Goal: Information Seeking & Learning: Learn about a topic

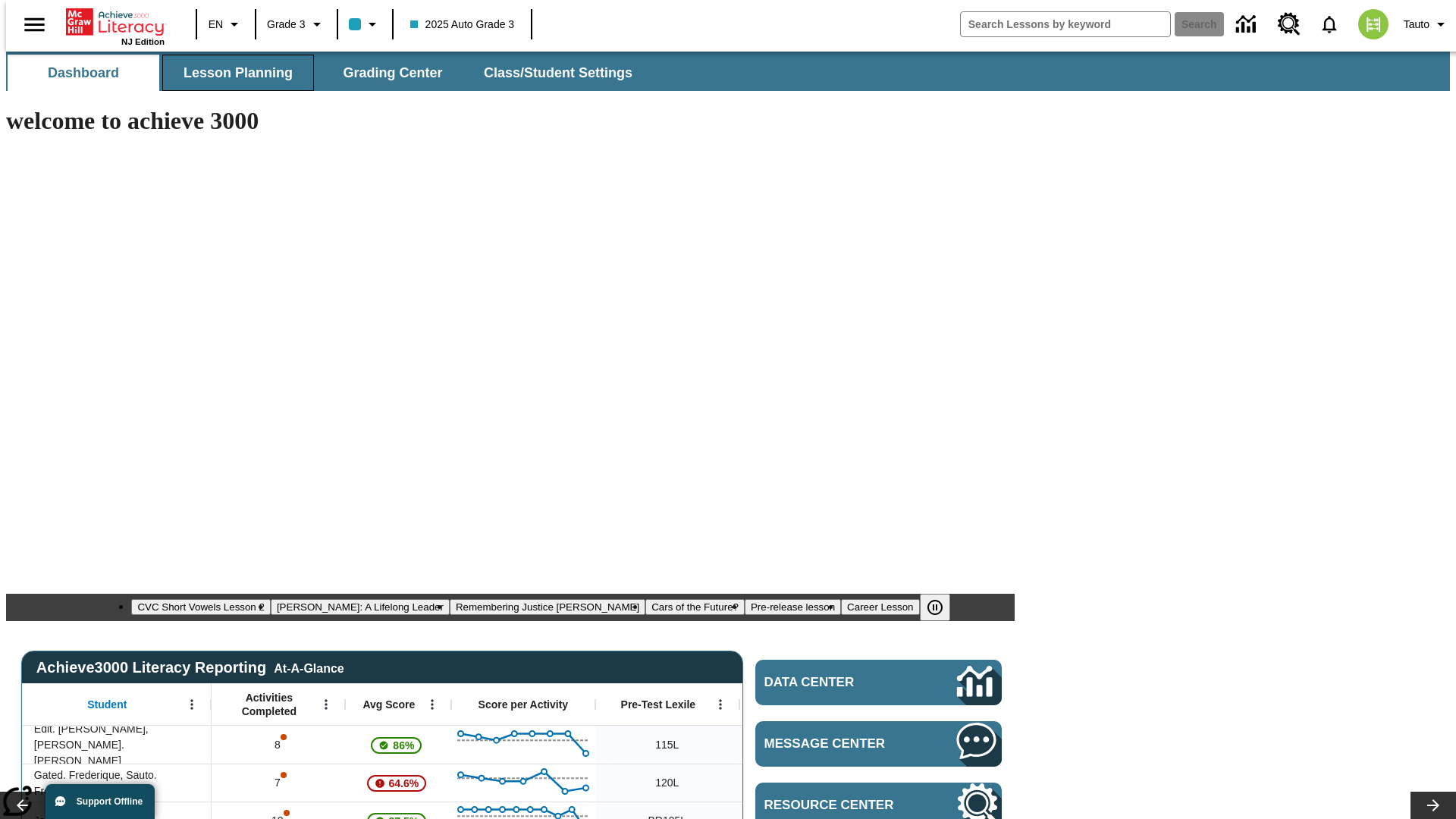
click at [232, 73] on span "Lesson Planning" at bounding box center [238, 73] width 109 height 18
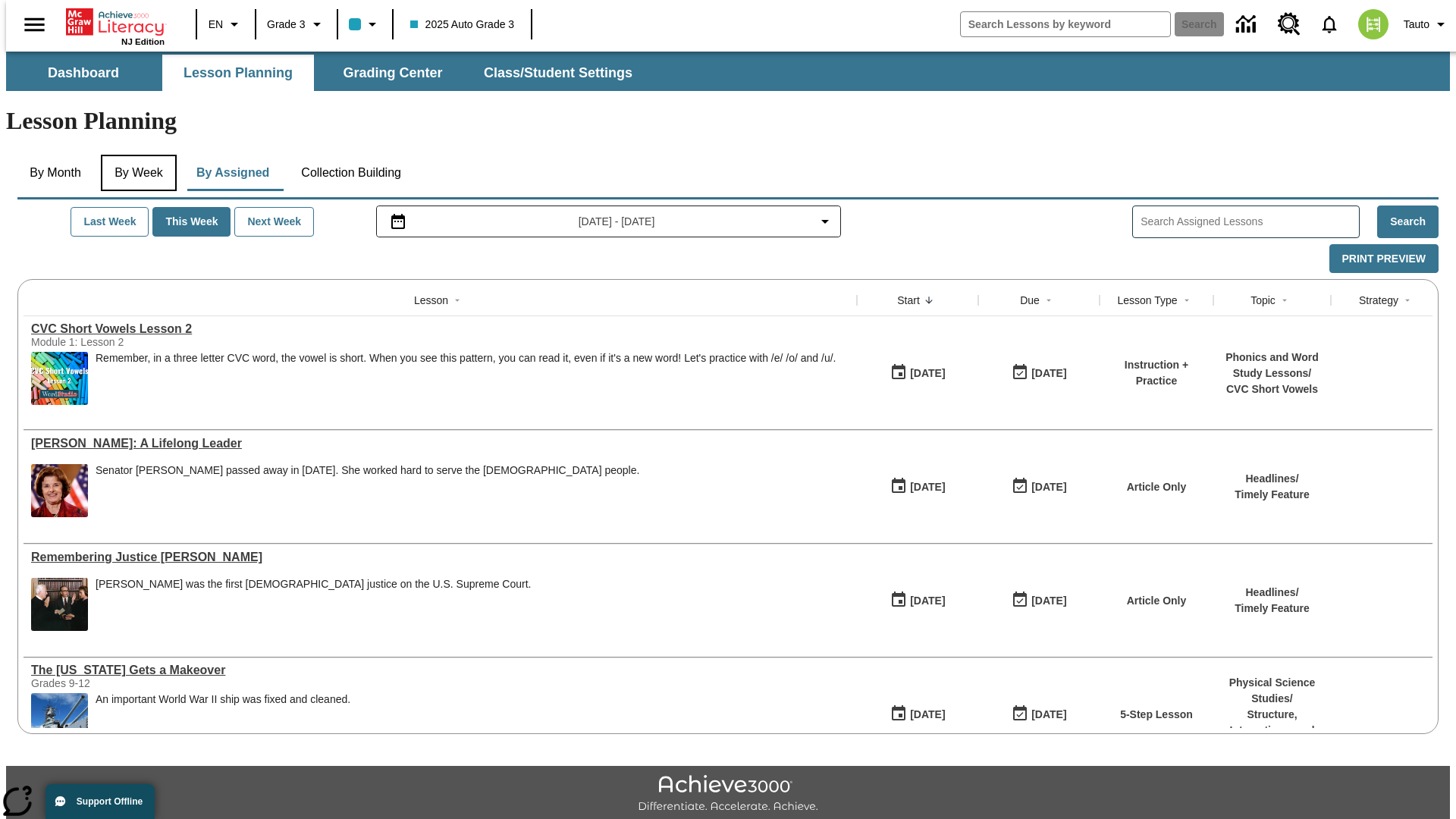
click at [136, 155] on button "By Week" at bounding box center [139, 172] width 76 height 36
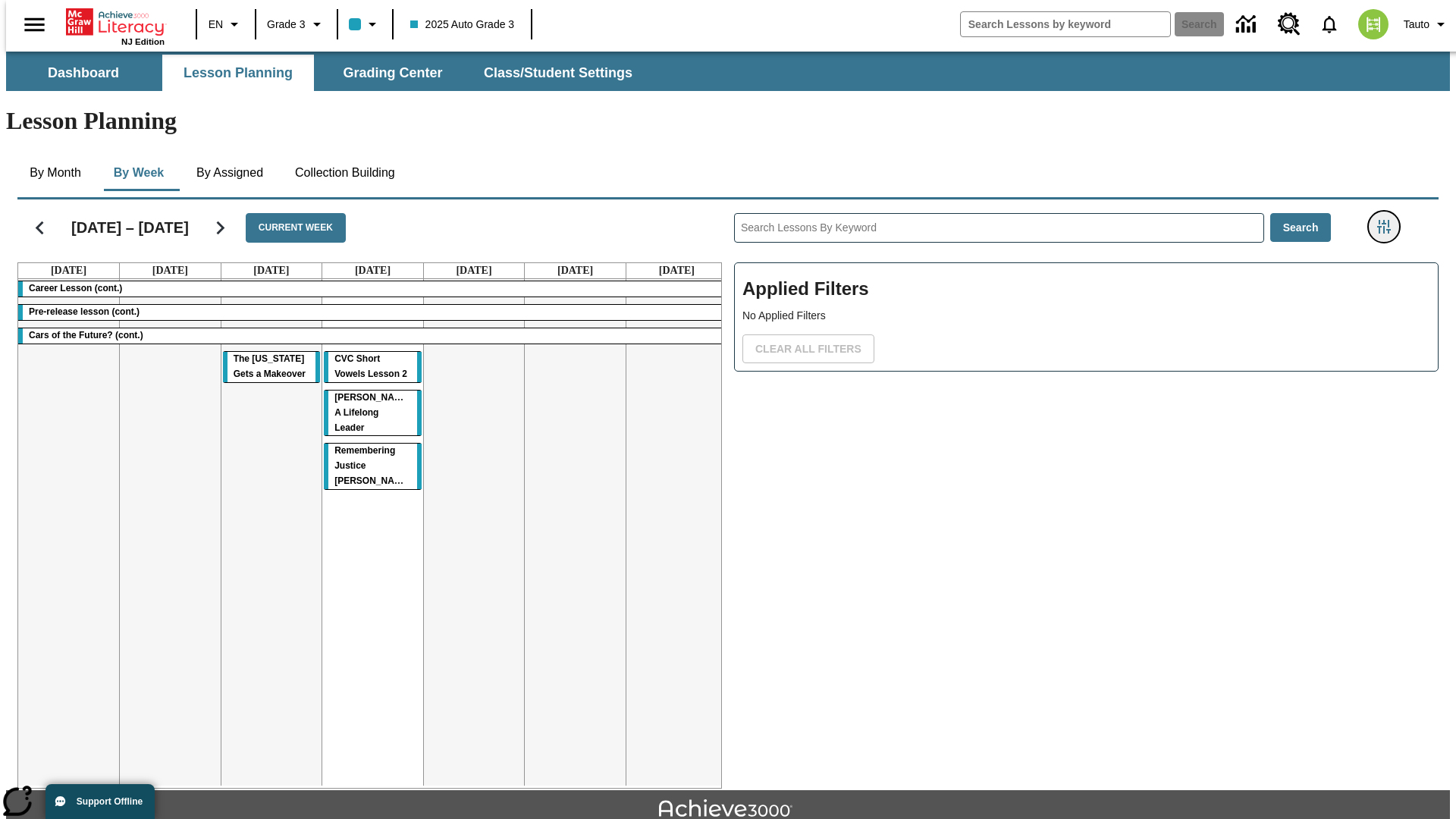
click at [1388, 220] on icon "Filters Side menu" at bounding box center [1383, 227] width 14 height 14
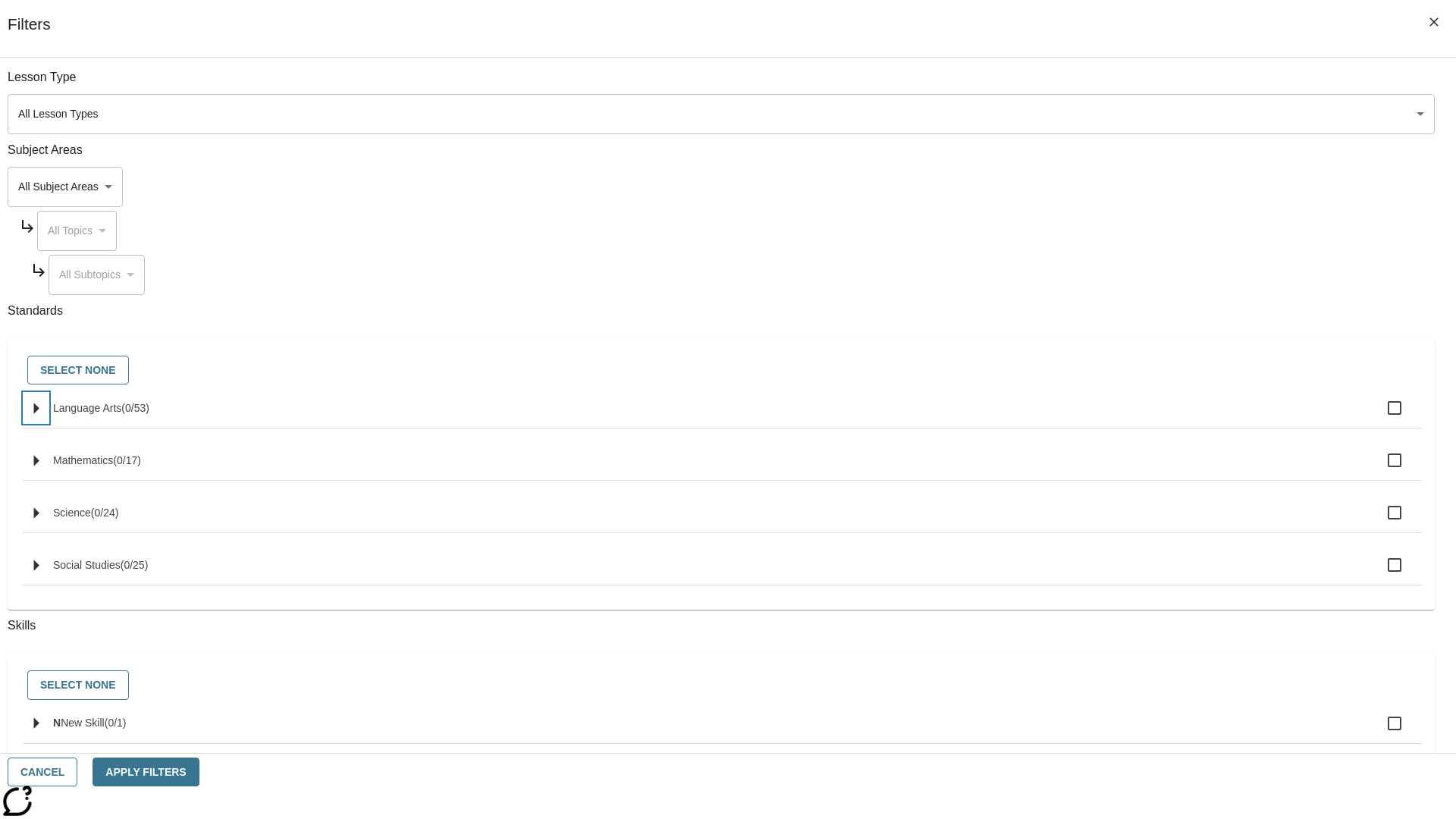
click at [40, 414] on icon "Select standards" at bounding box center [37, 408] width 6 height 11
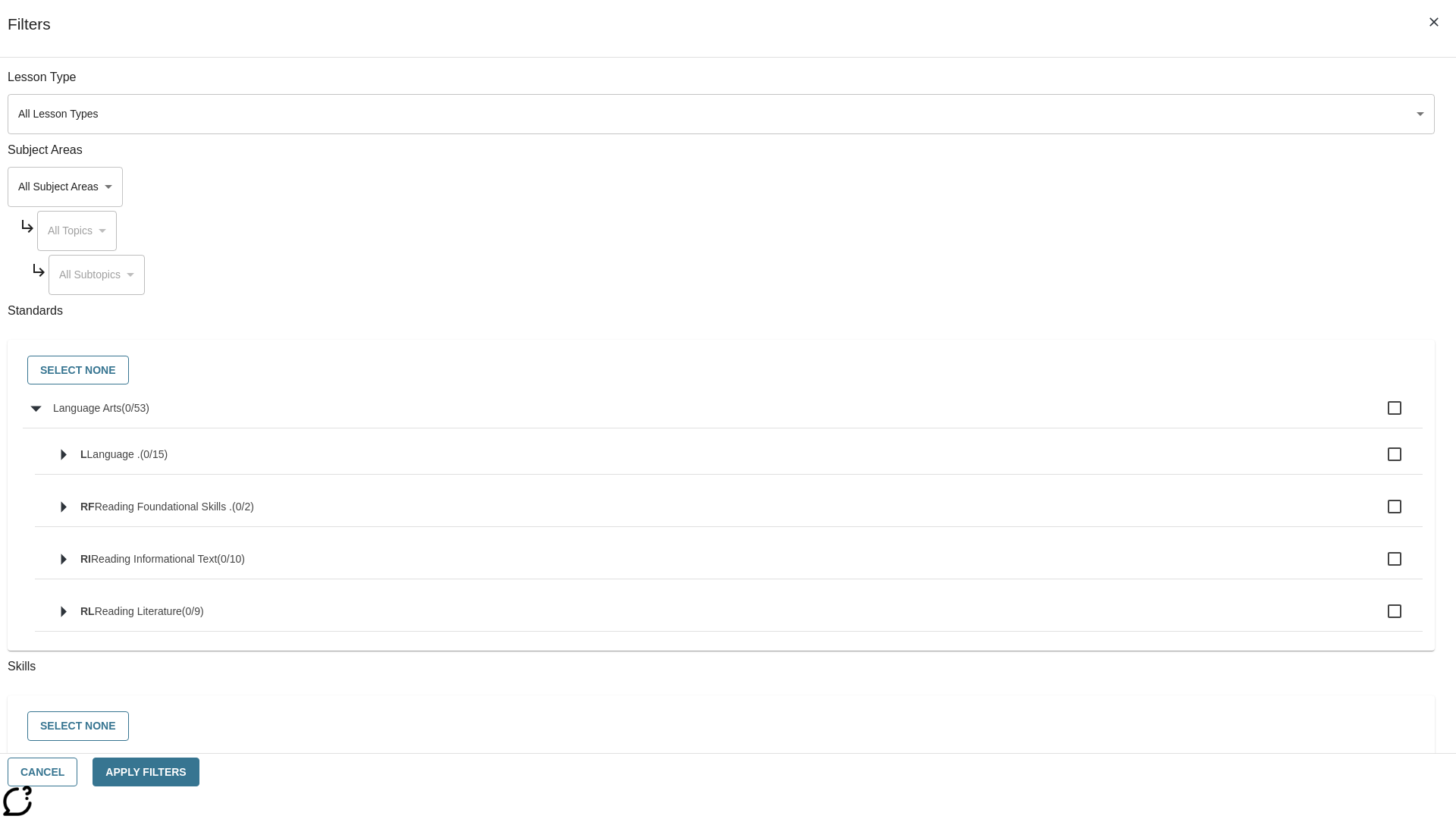
click at [1102, 416] on label "Language Arts ( 0 / 53 )" at bounding box center [731, 407] width 1357 height 31
click at [1378, 416] on input "Language Arts ( 0 / 53 )" at bounding box center [1394, 407] width 31 height 31
checkbox input "true"
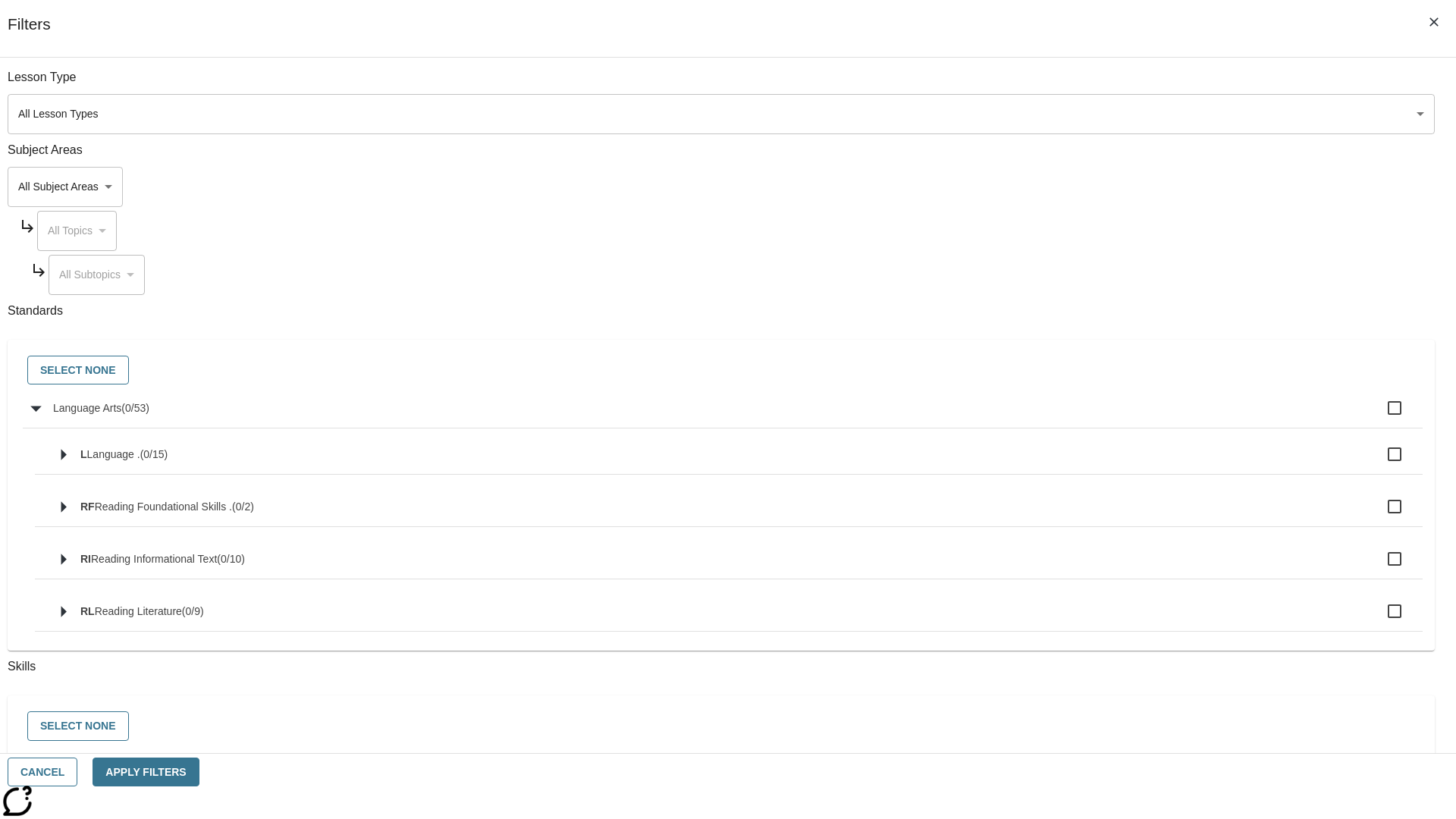
checkbox input "true"
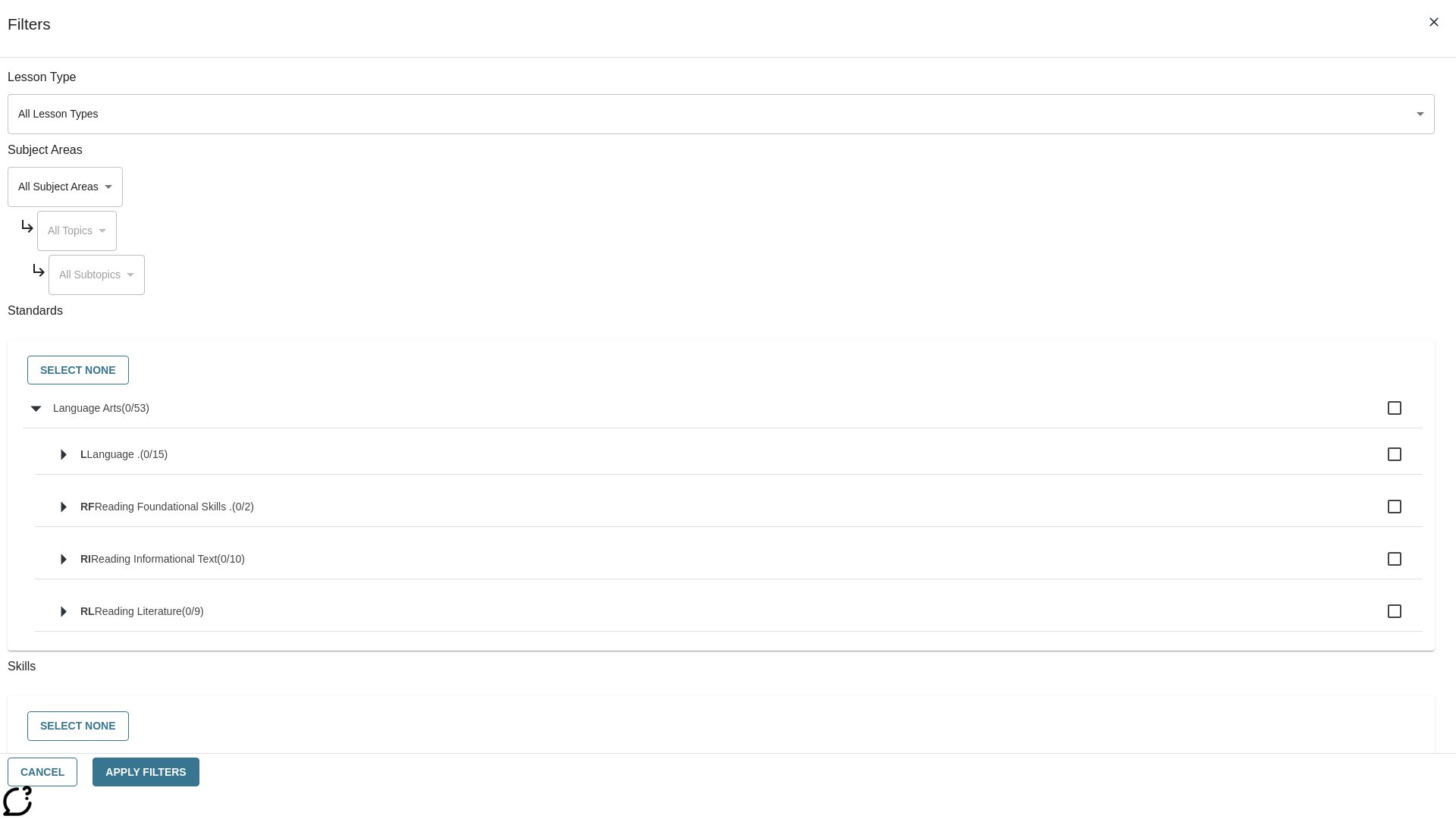
checkbox input "true"
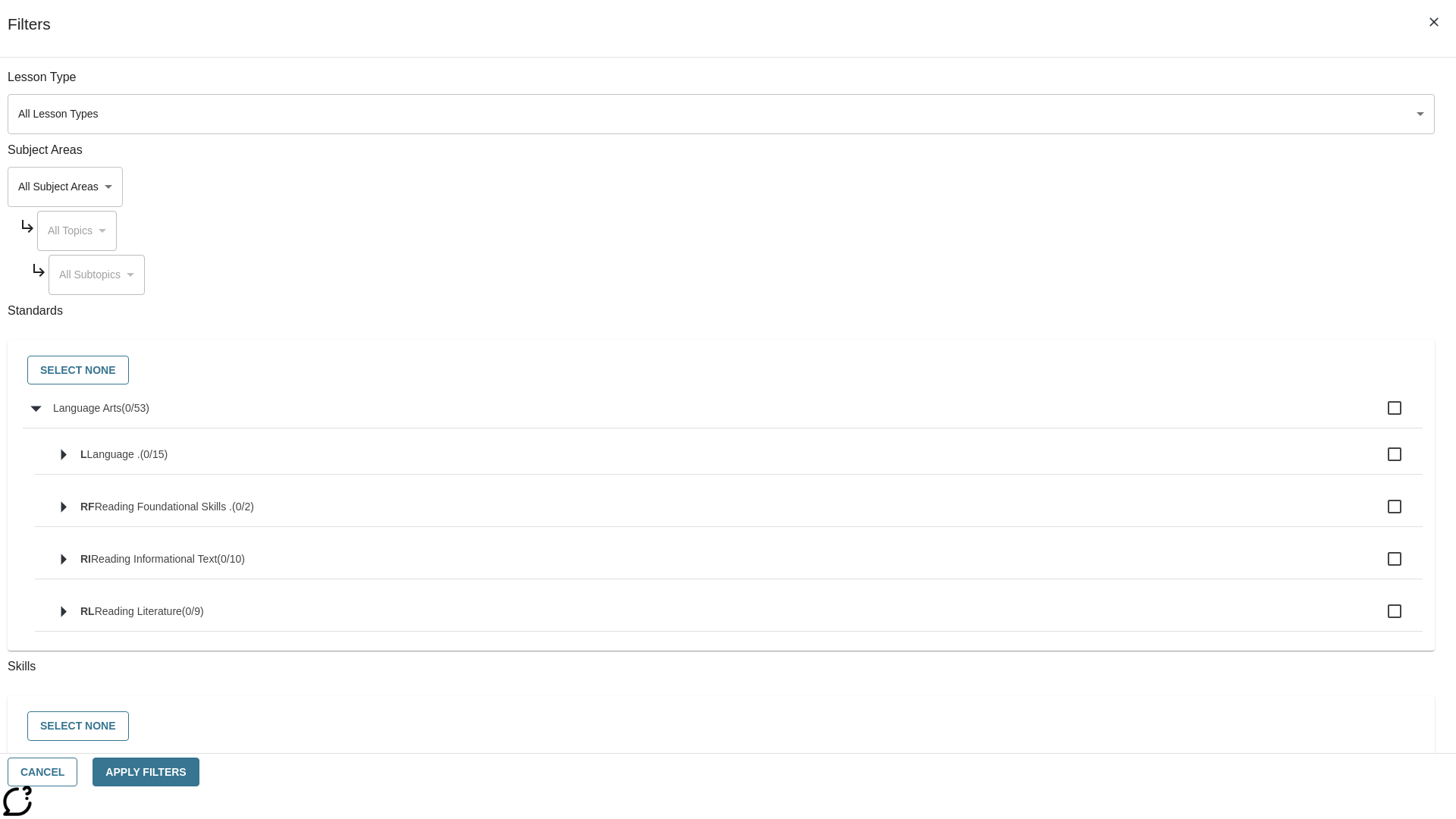
checkbox input "true"
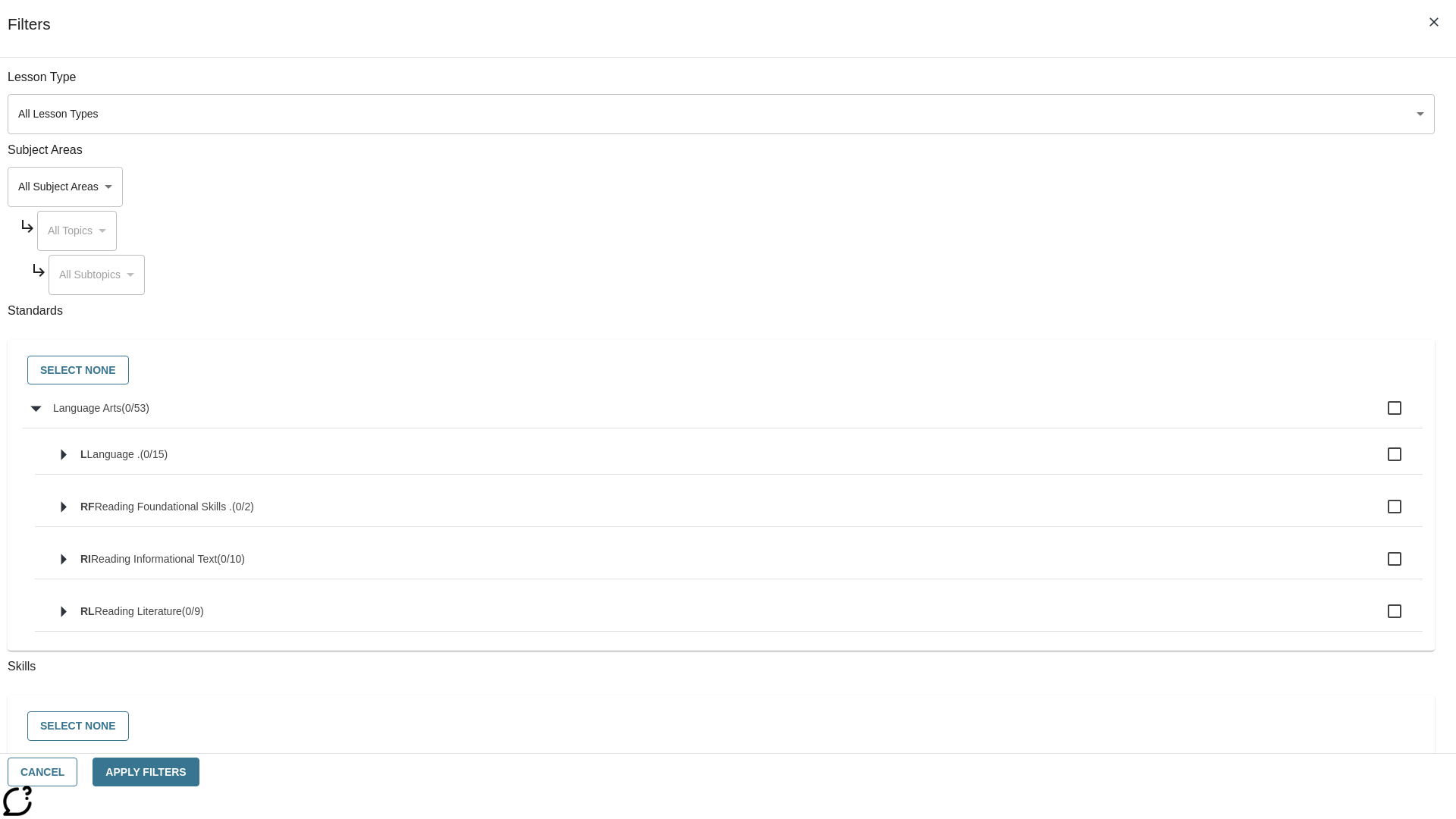
checkbox input "true"
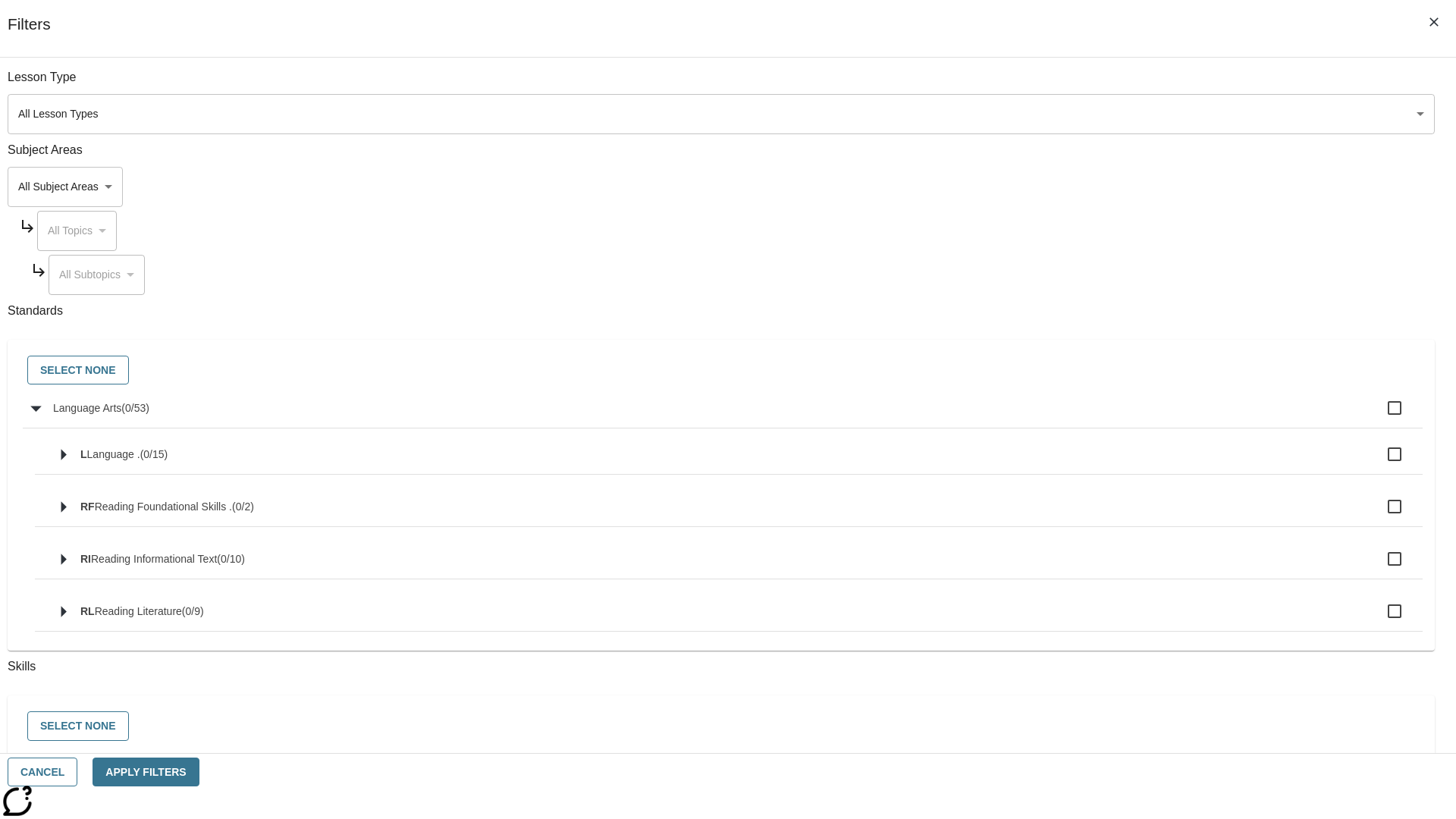
checkbox input "true"
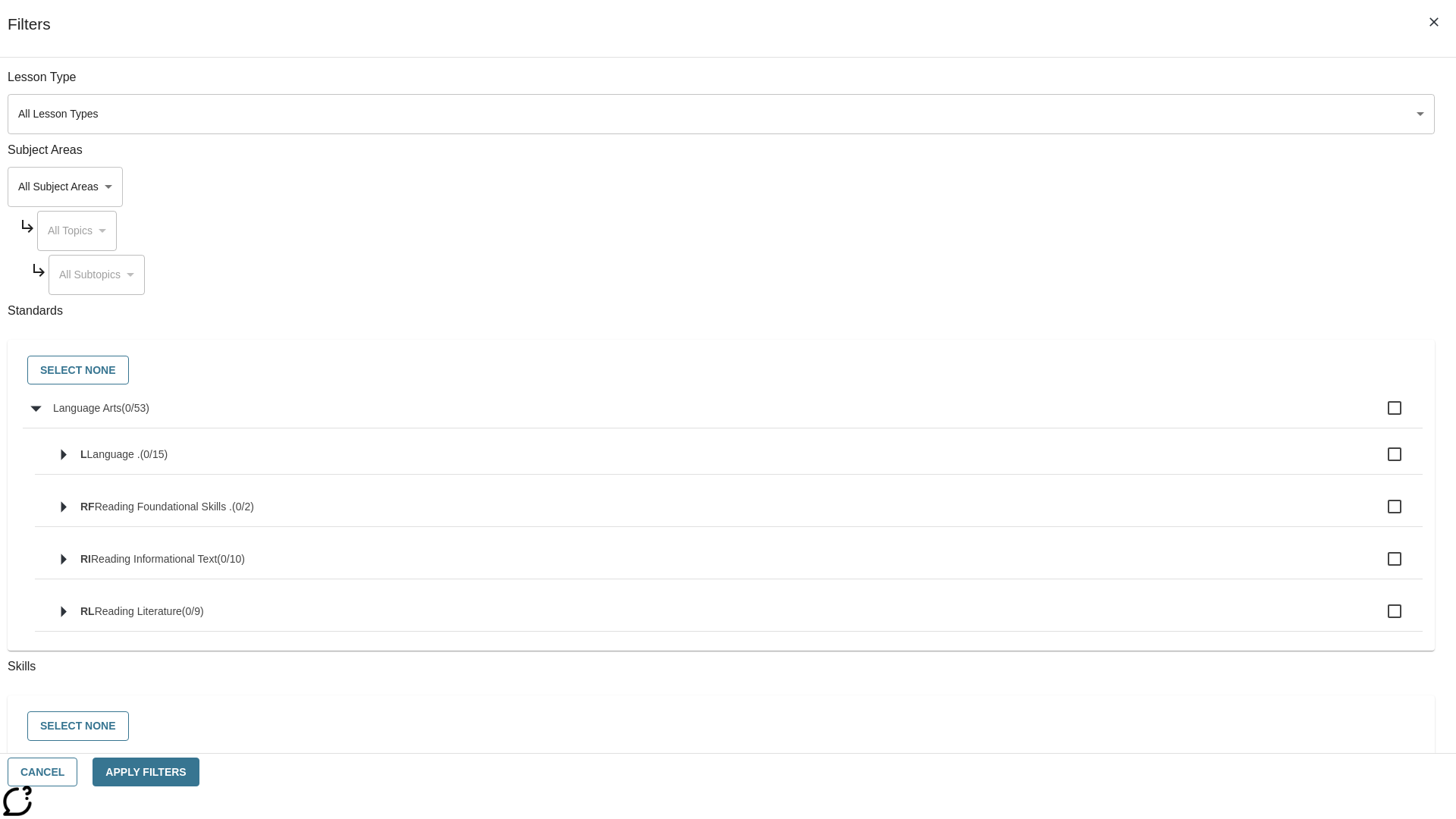
checkbox input "true"
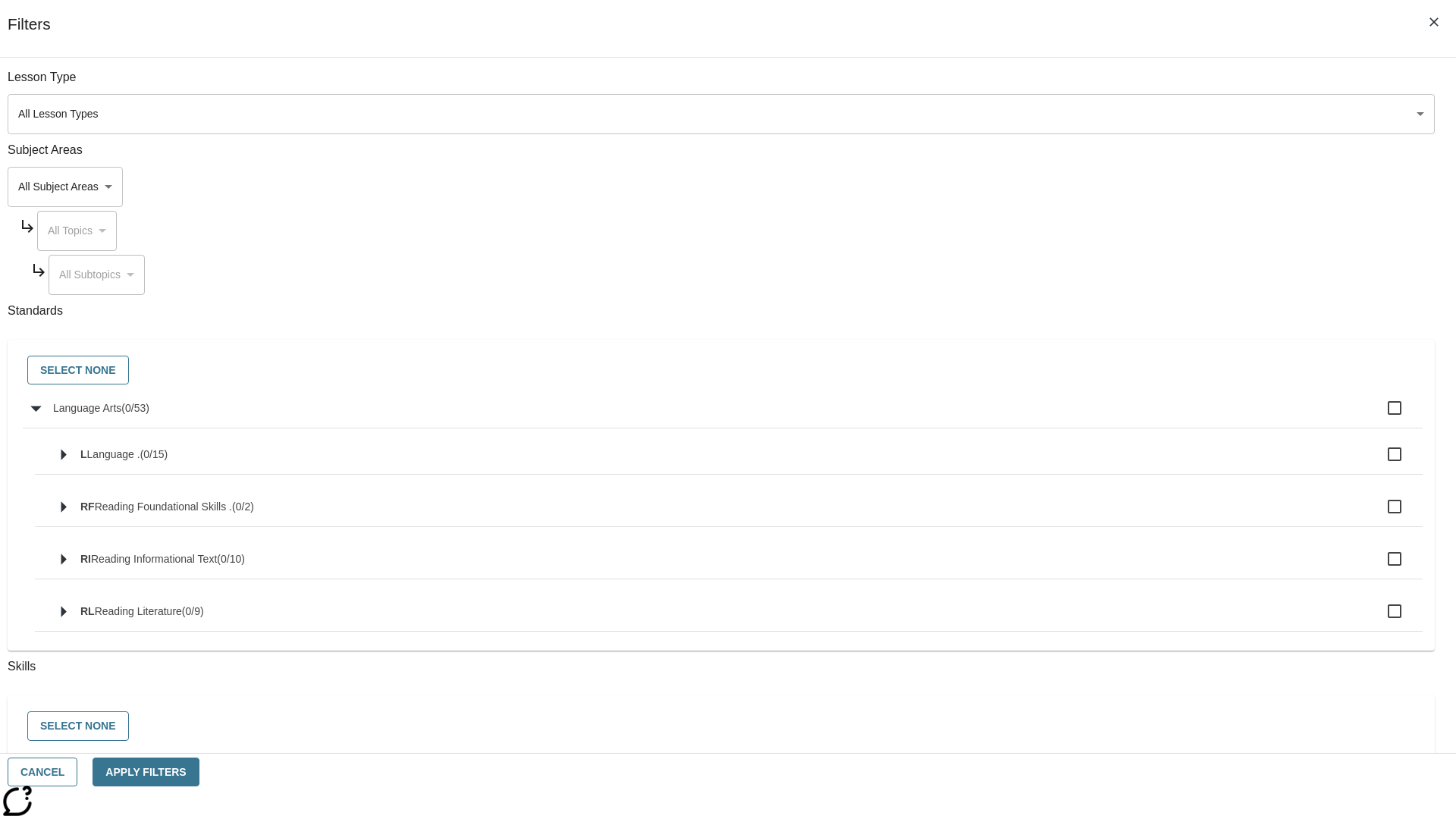
checkbox input "true"
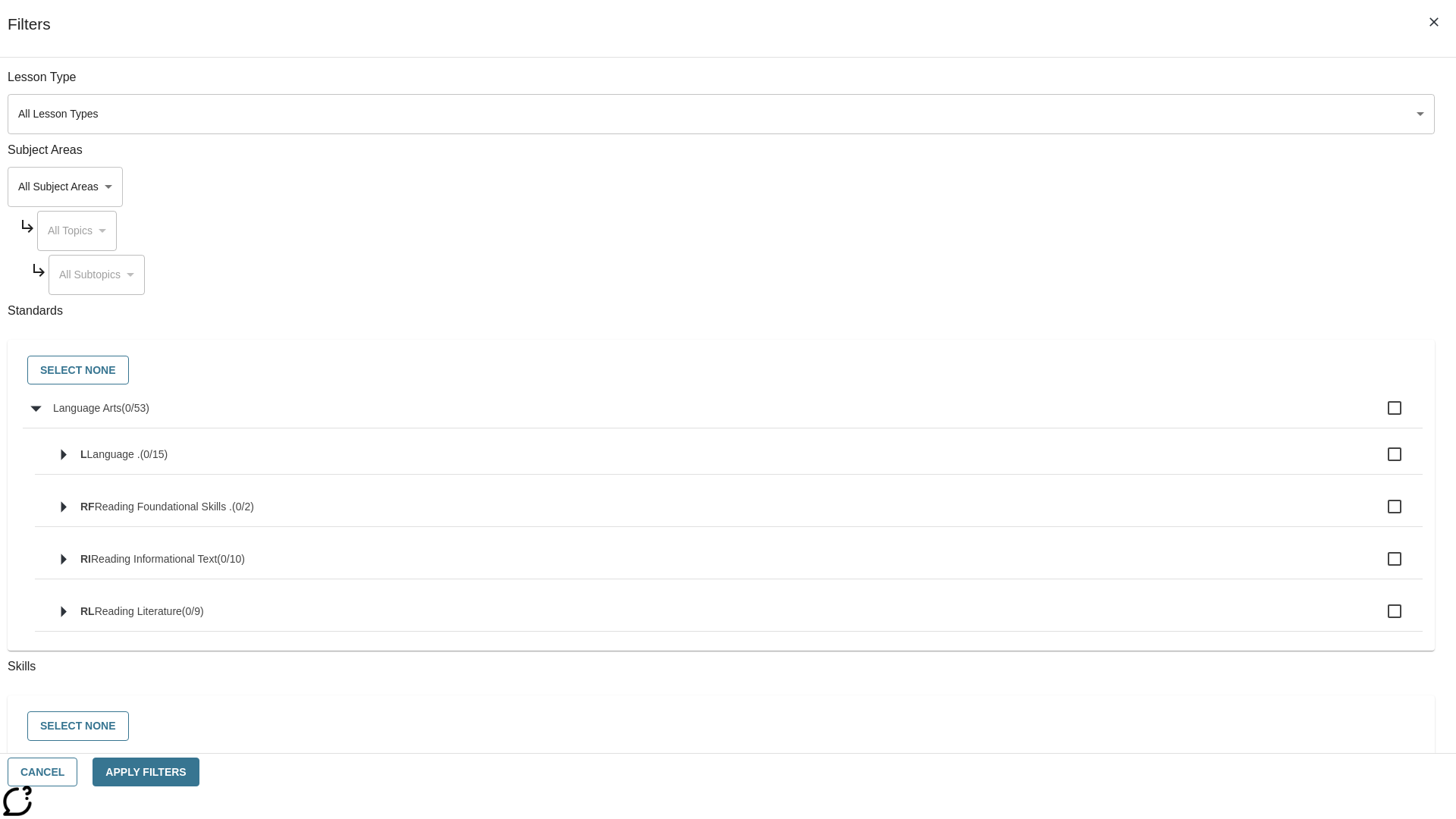
checkbox input "true"
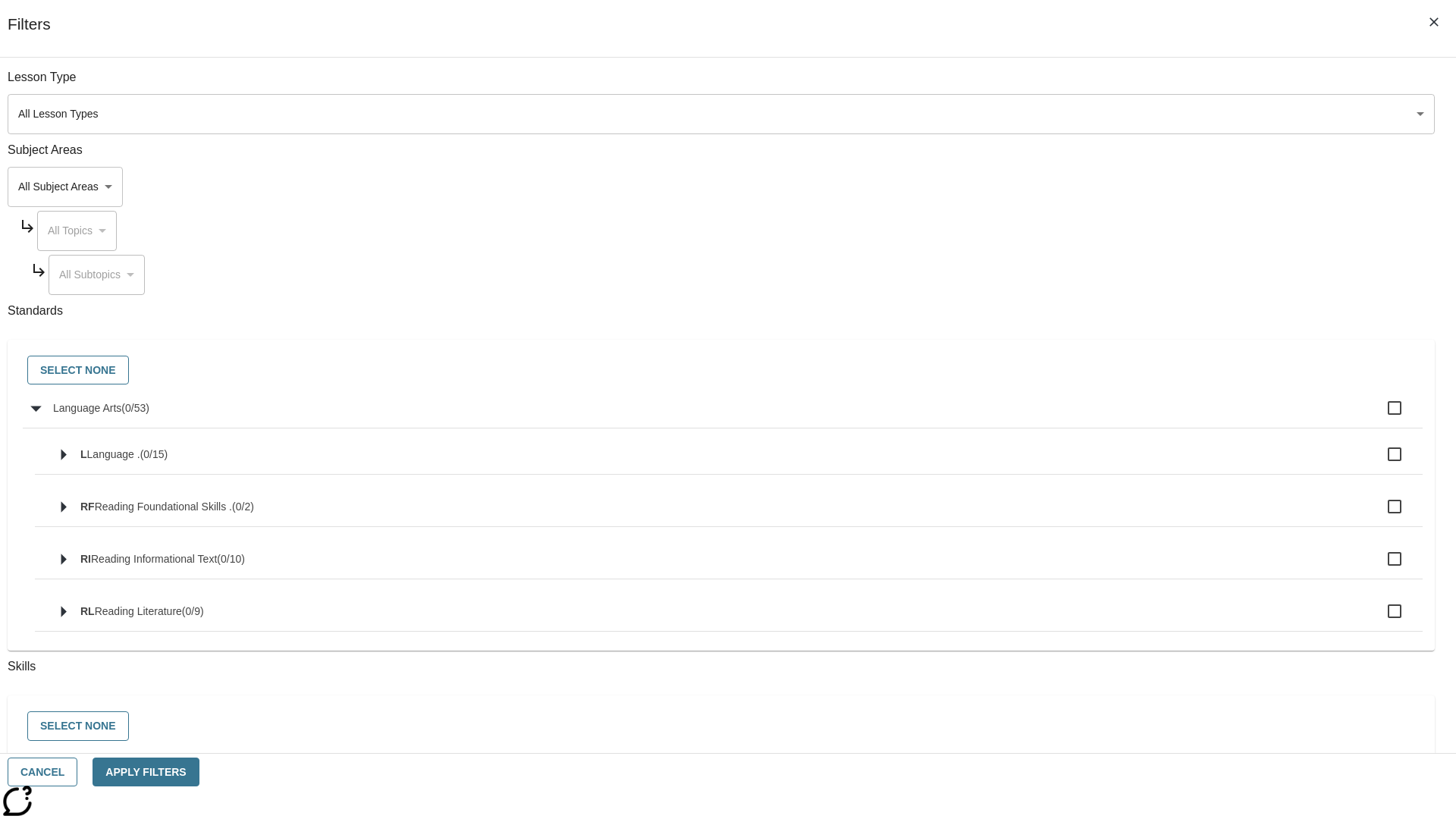
checkbox input "true"
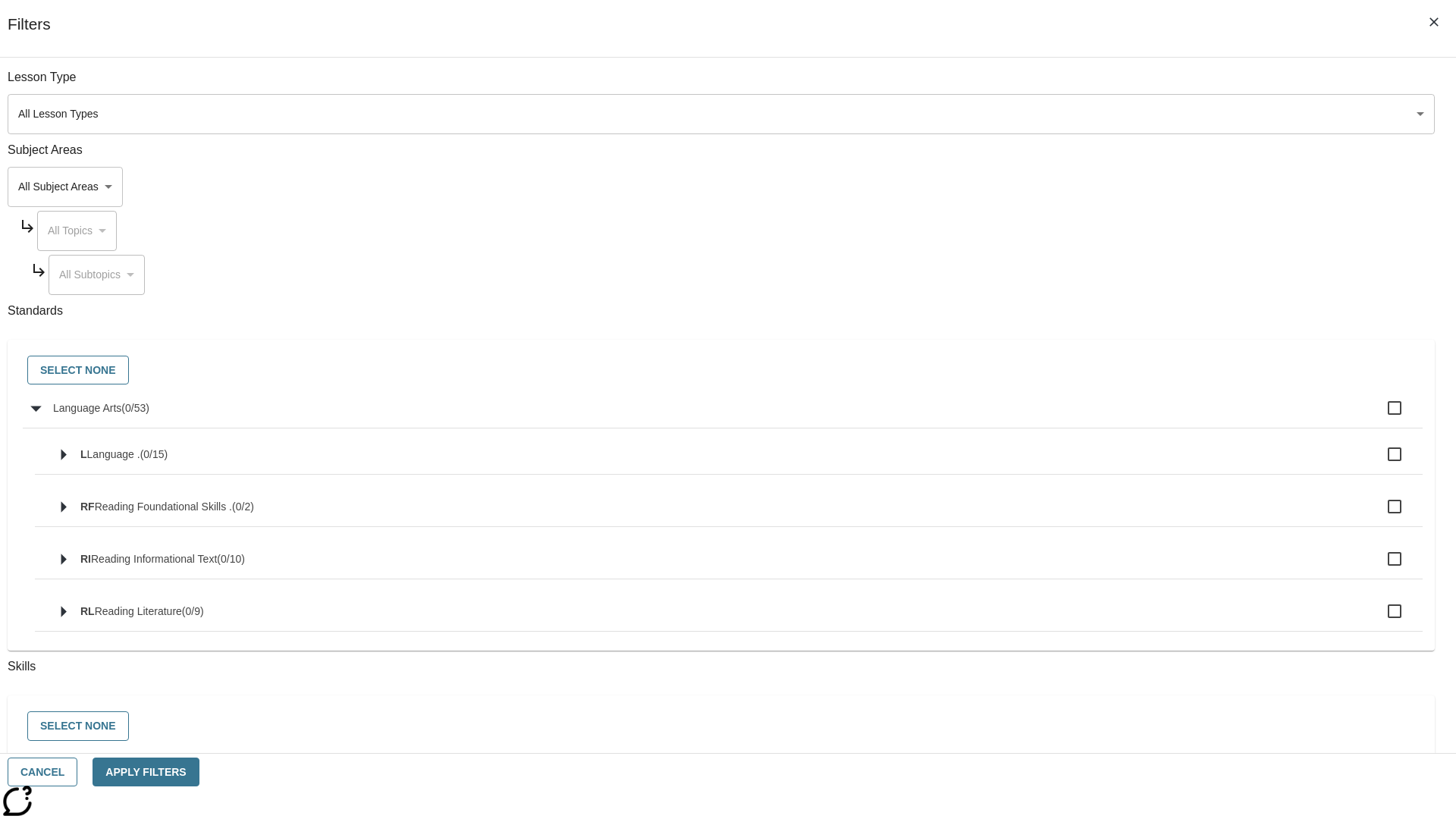
checkbox input "true"
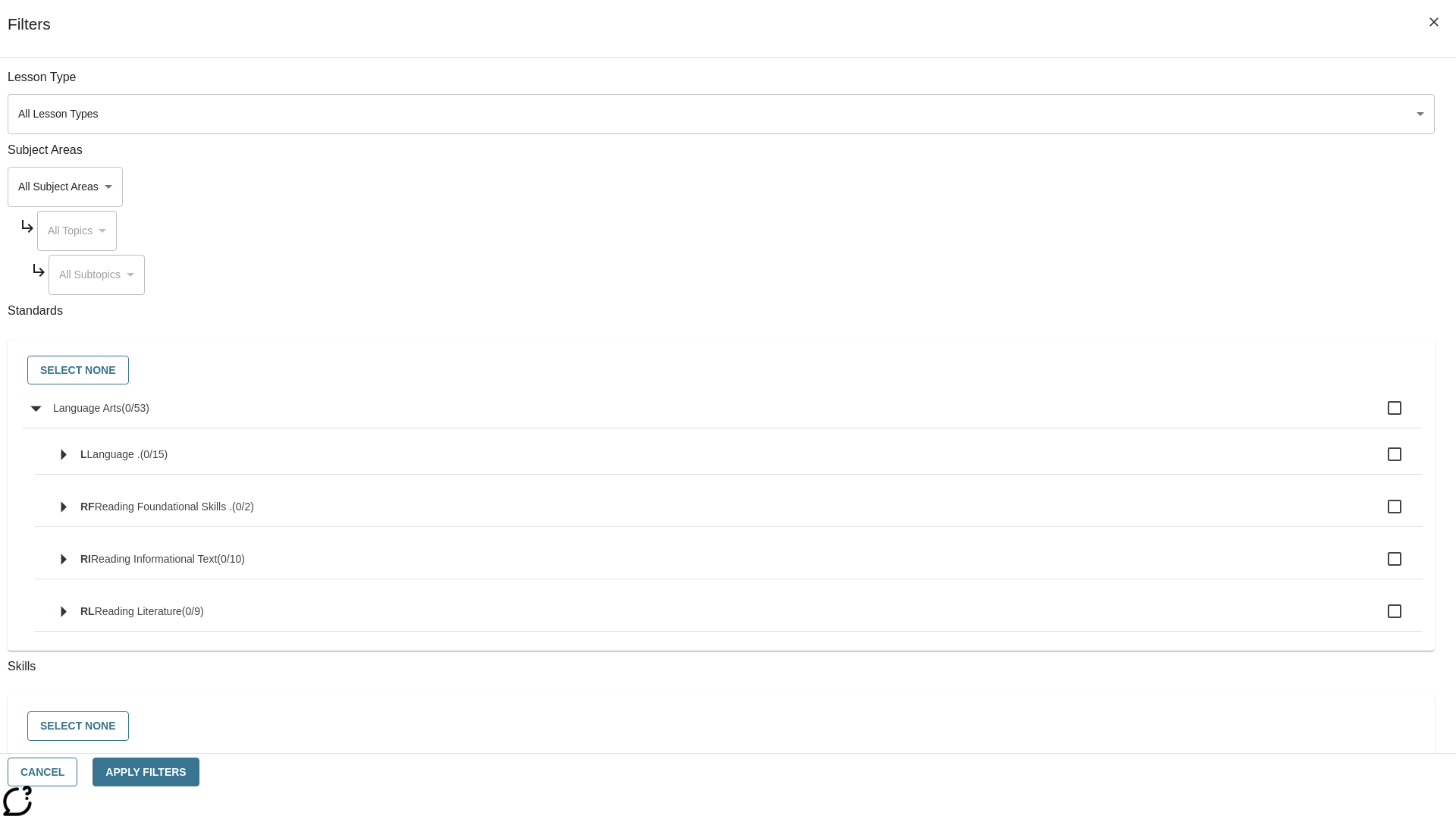
checkbox input "true"
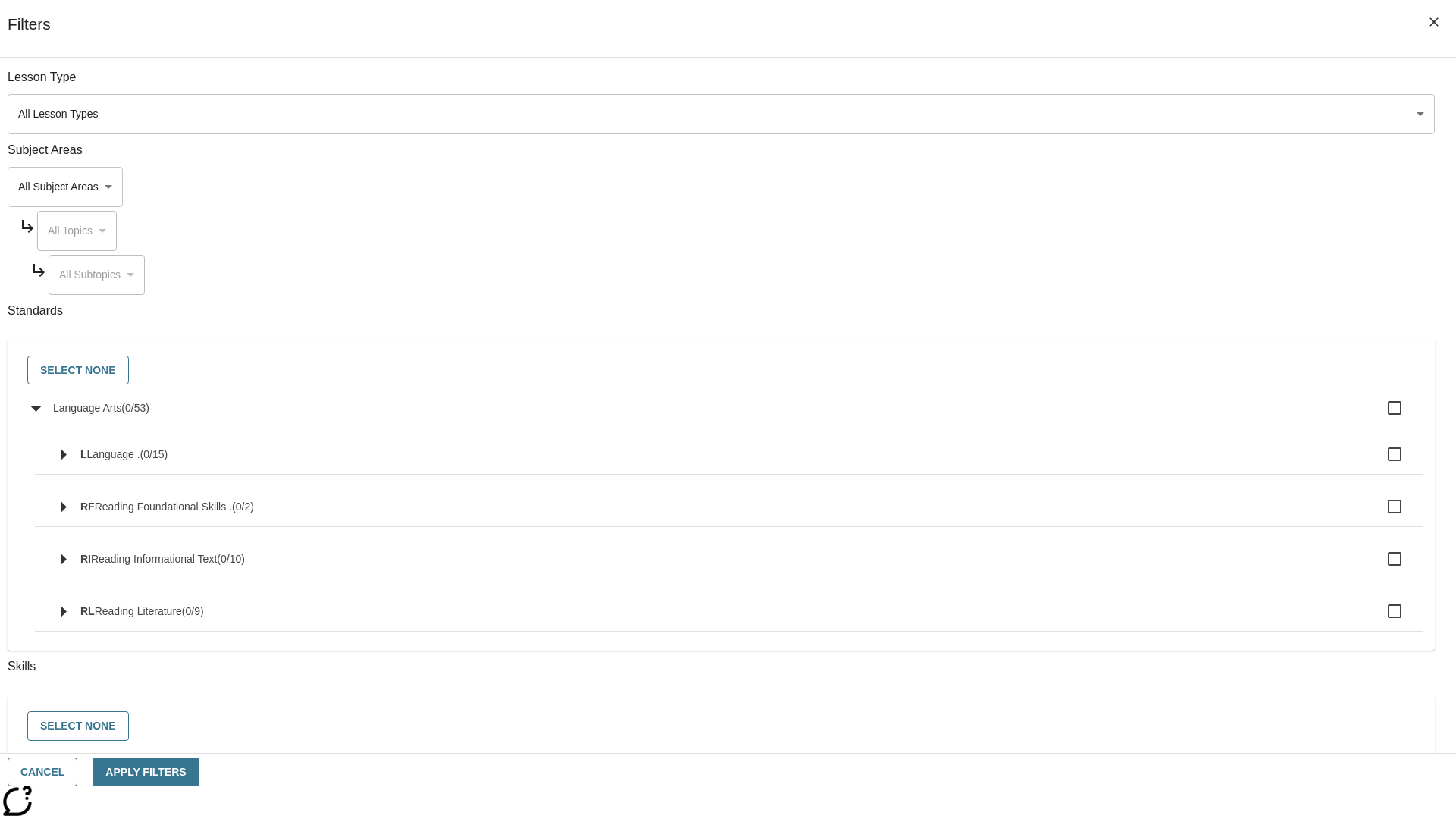
checkbox input "true"
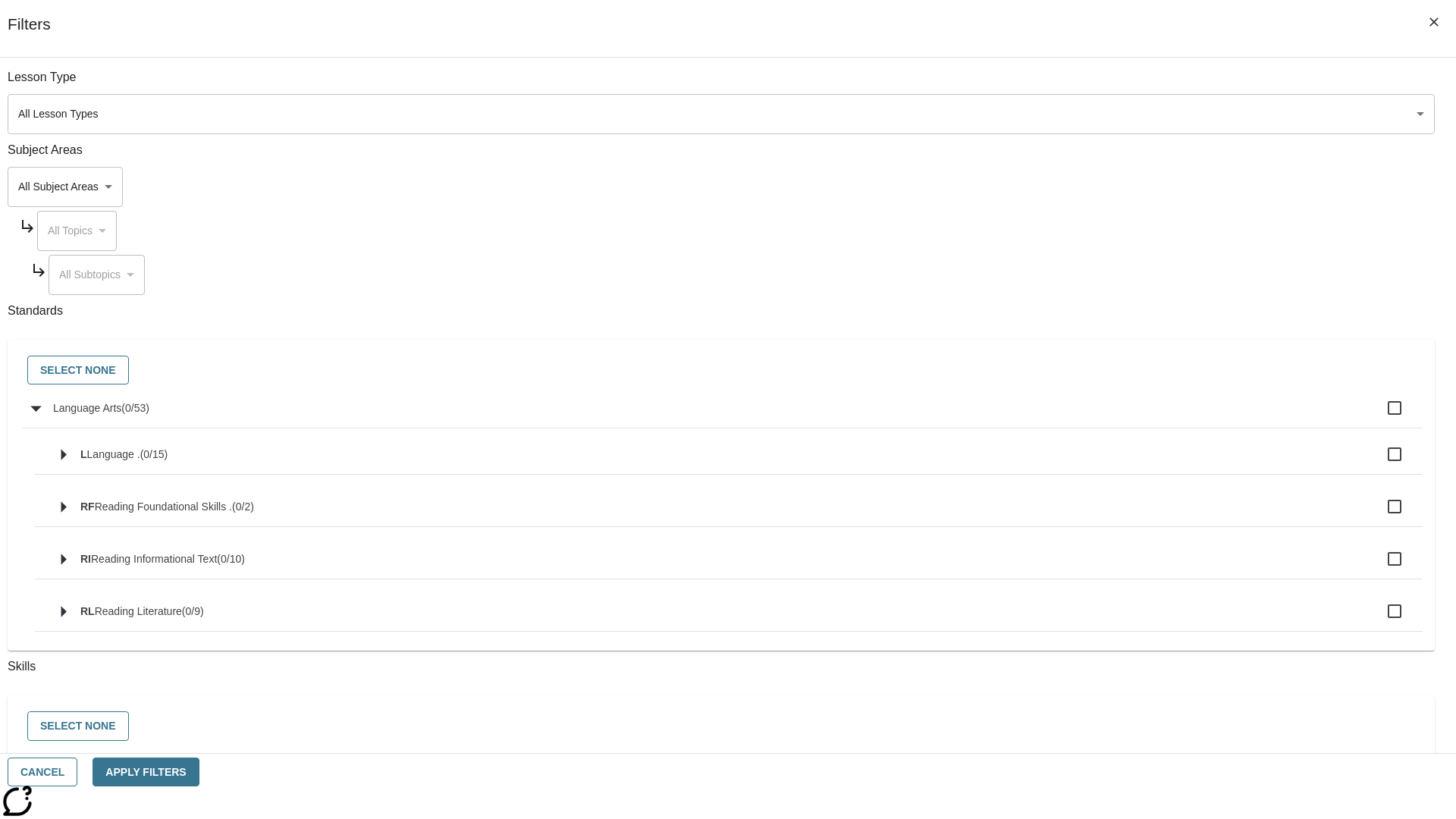
checkbox input "true"
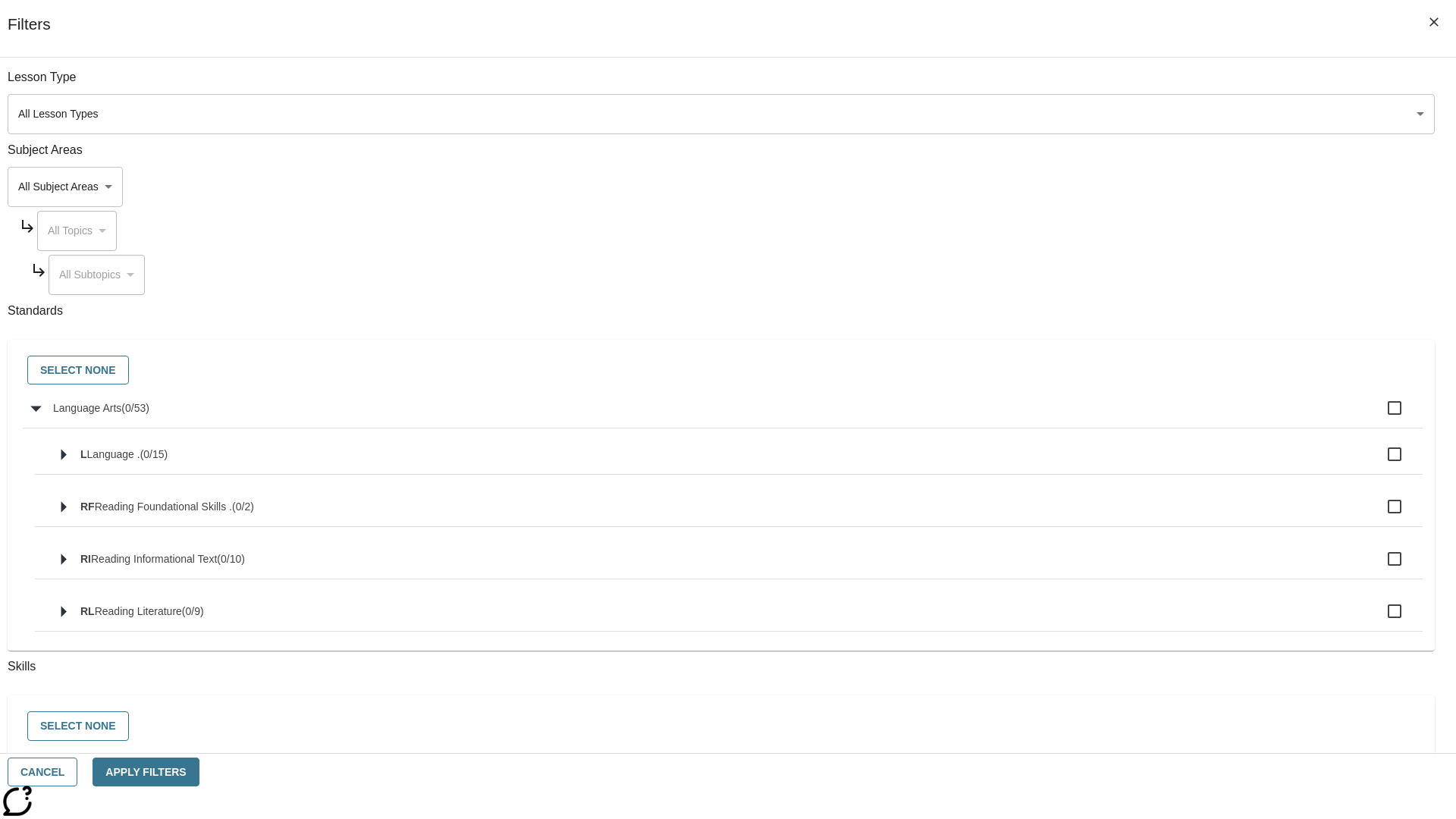
checkbox input "true"
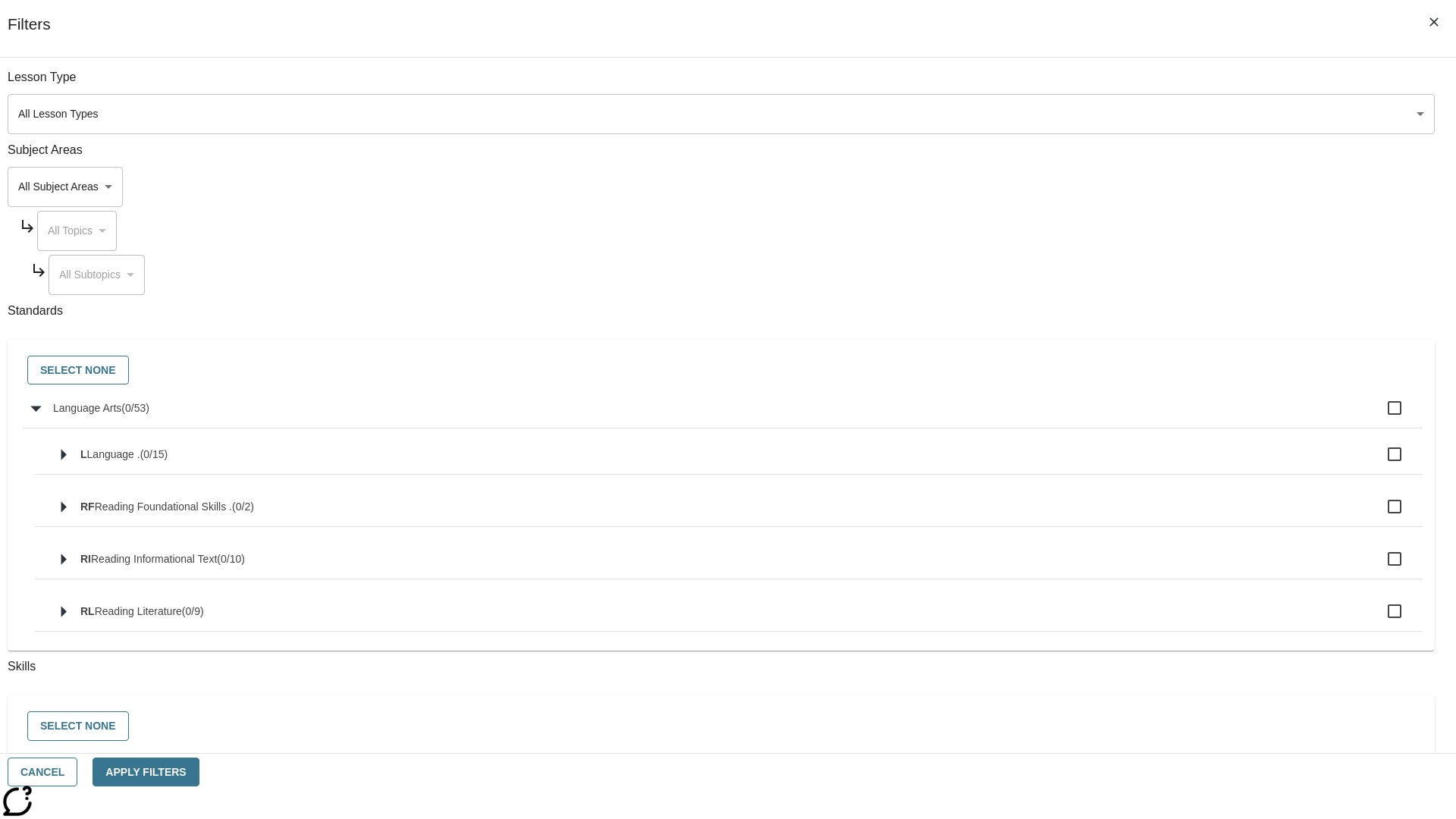
checkbox input "true"
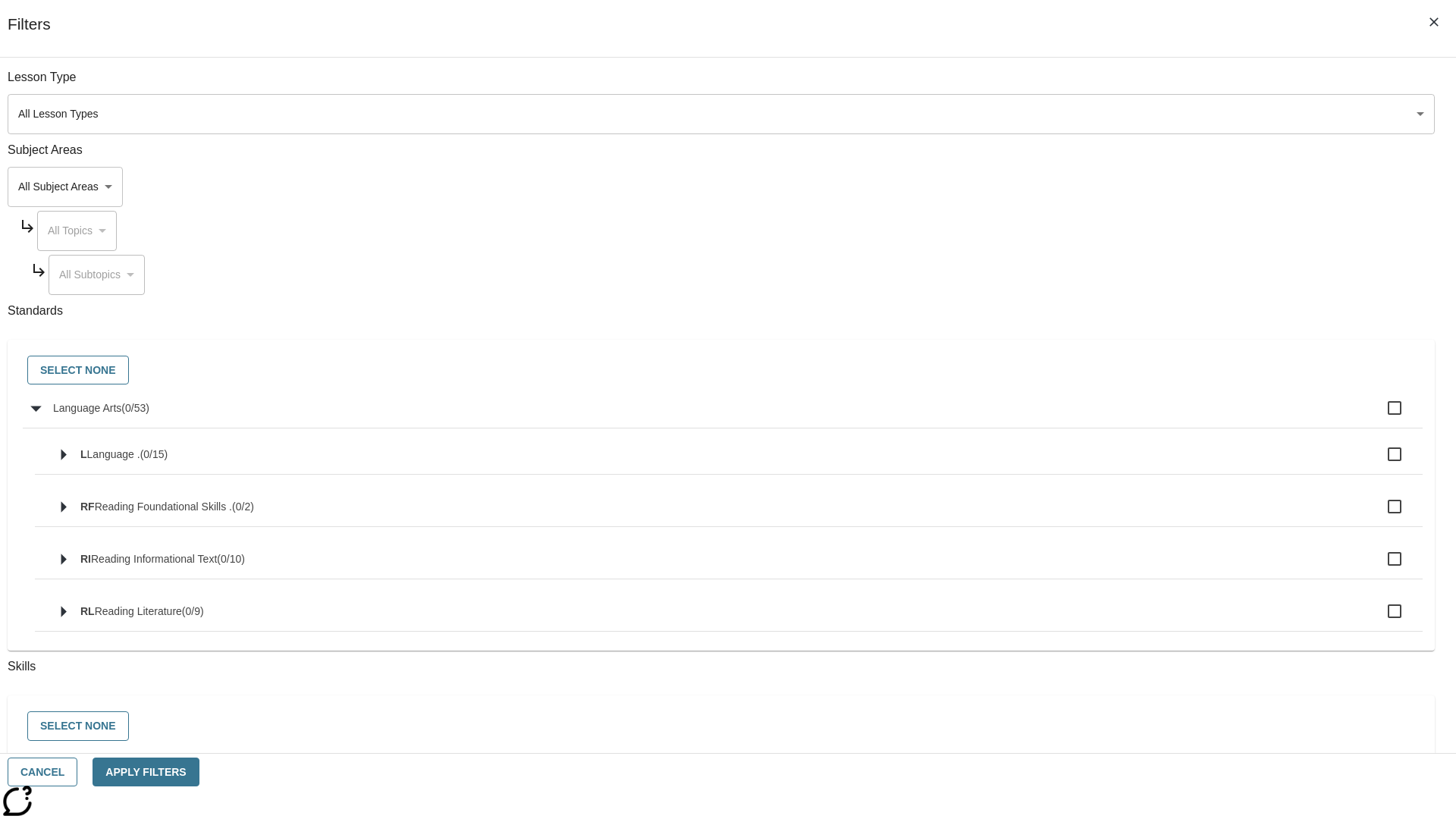
checkbox input "true"
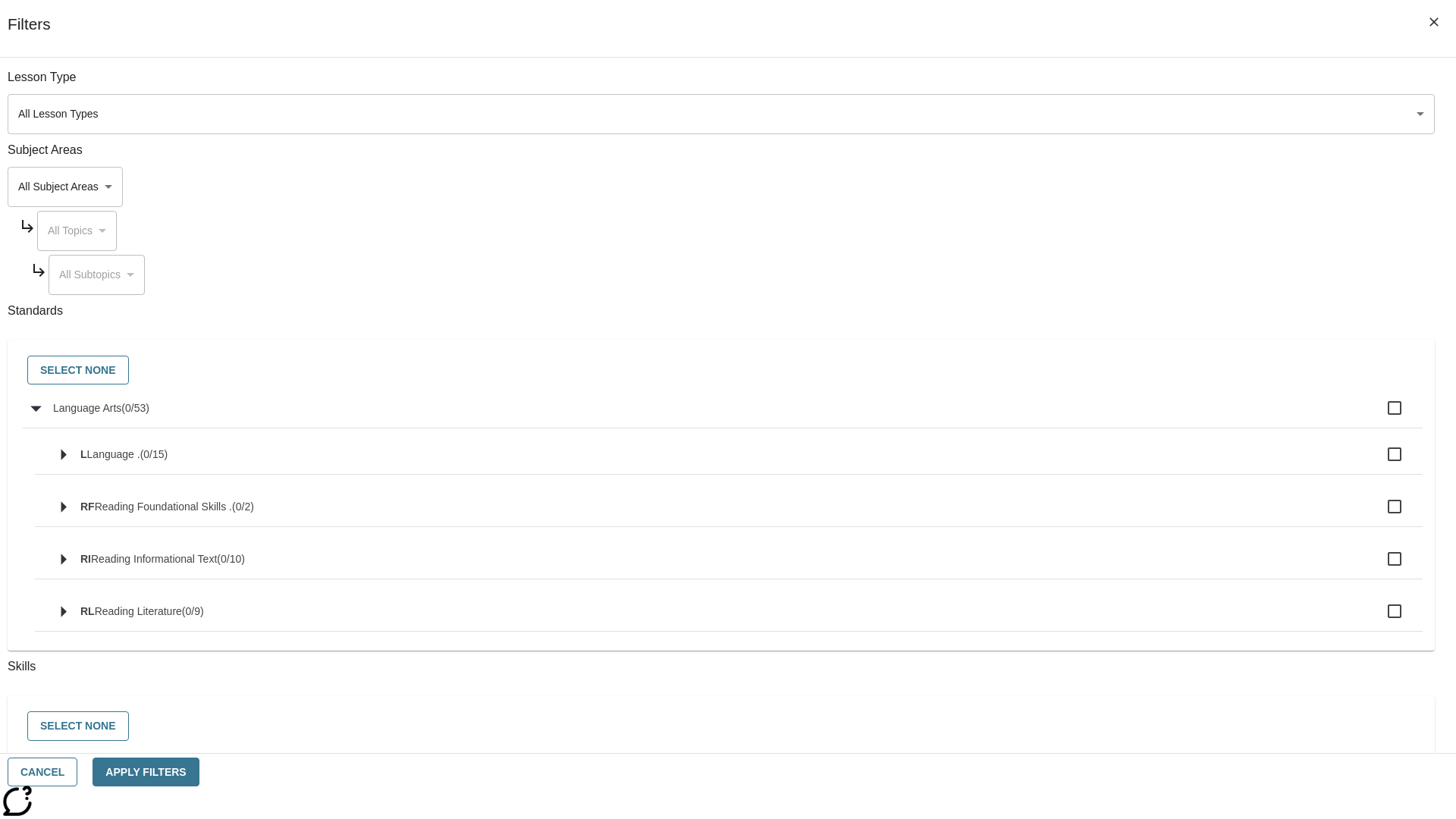
checkbox input "true"
click at [129, 371] on button "Select None" at bounding box center [78, 370] width 102 height 30
checkbox input "false"
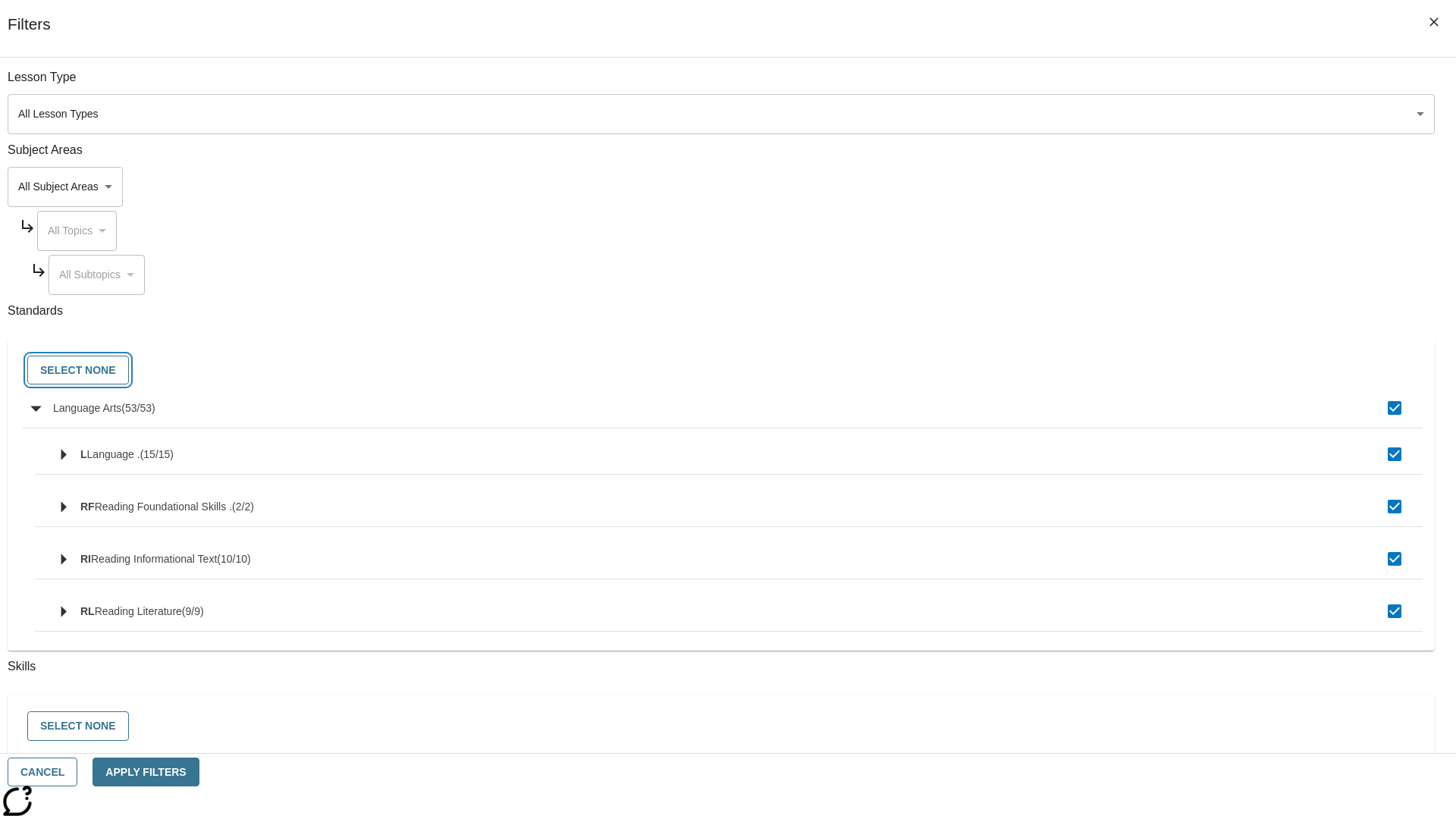
checkbox input "false"
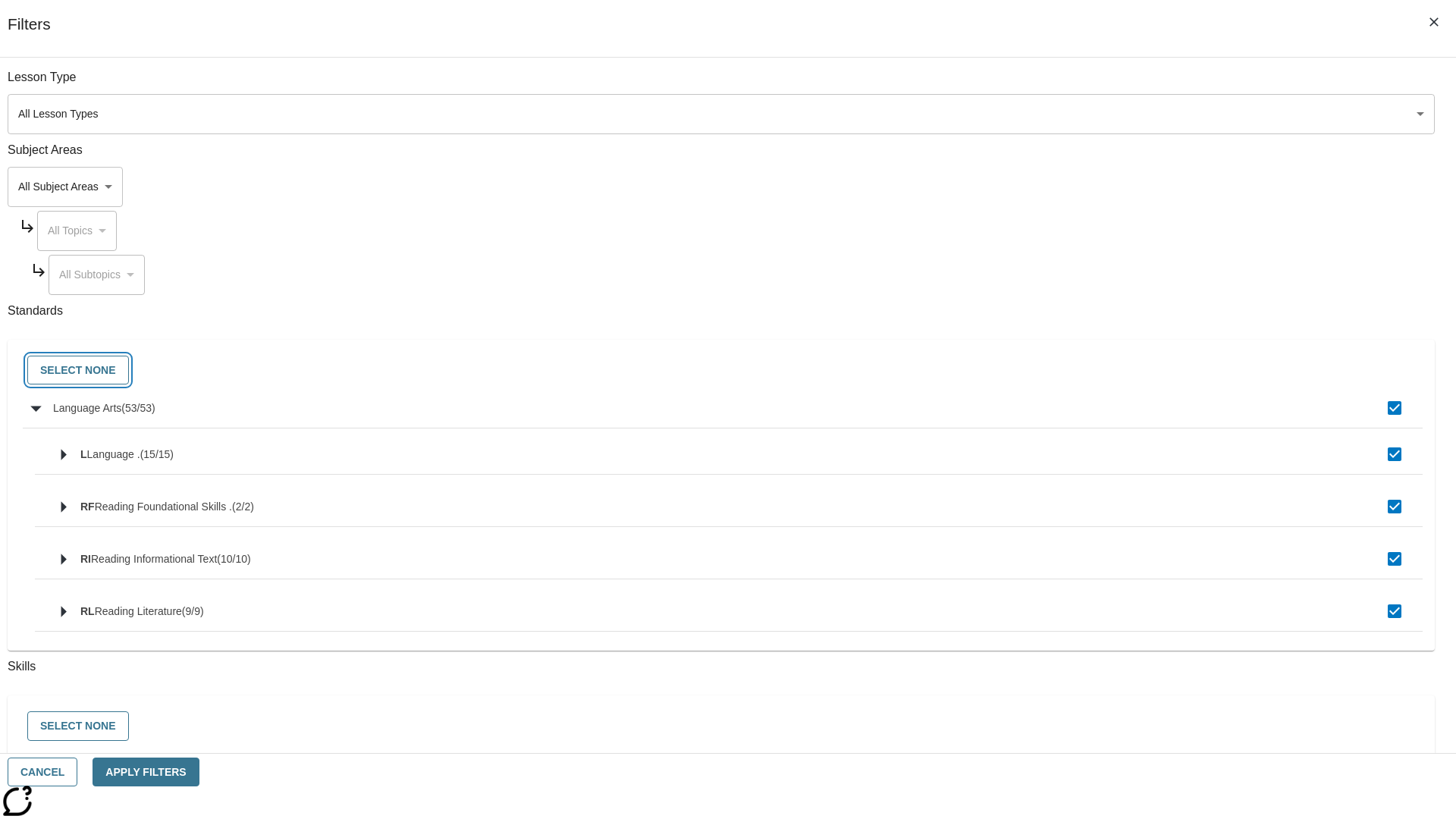
checkbox input "false"
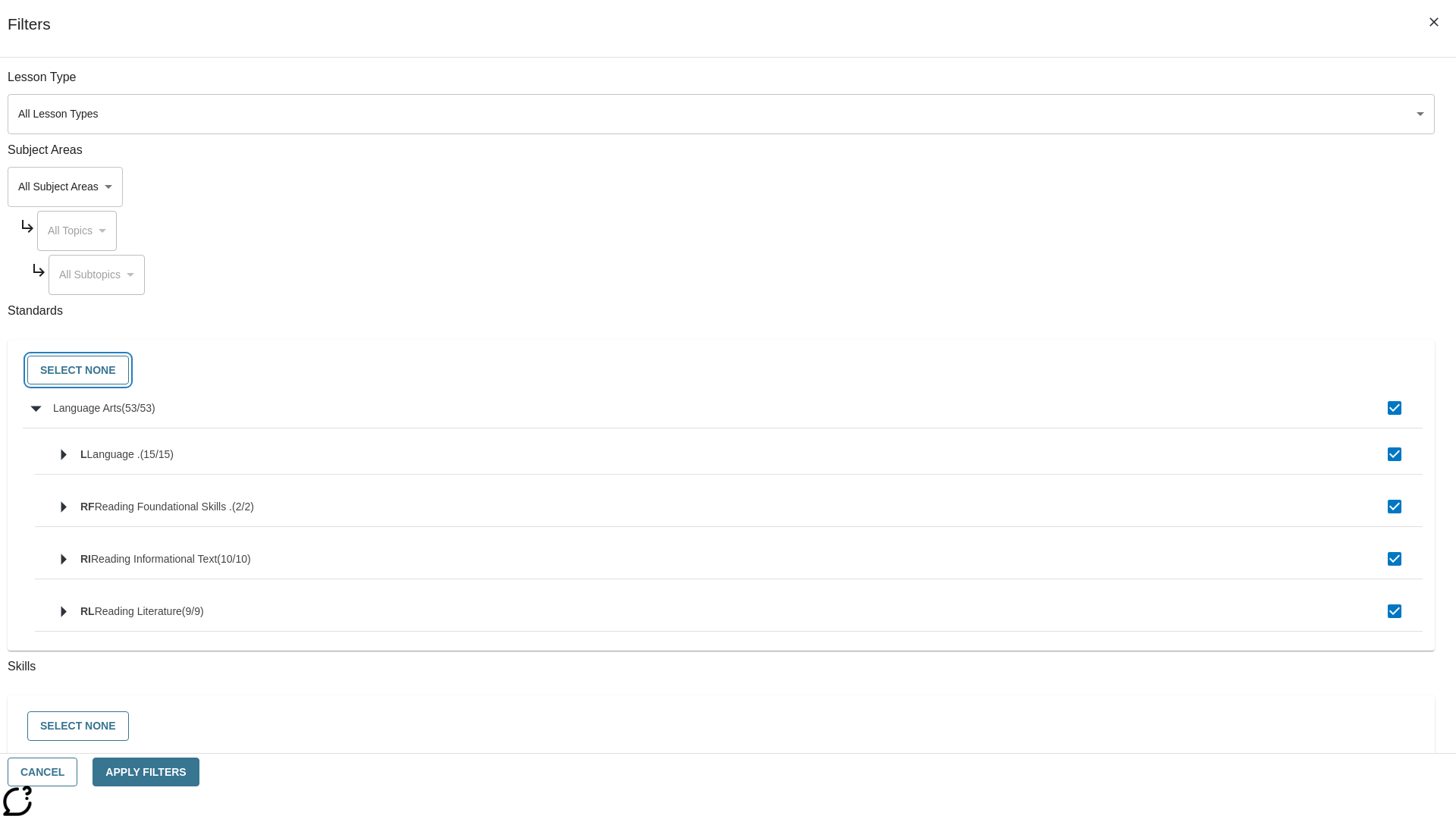
checkbox input "false"
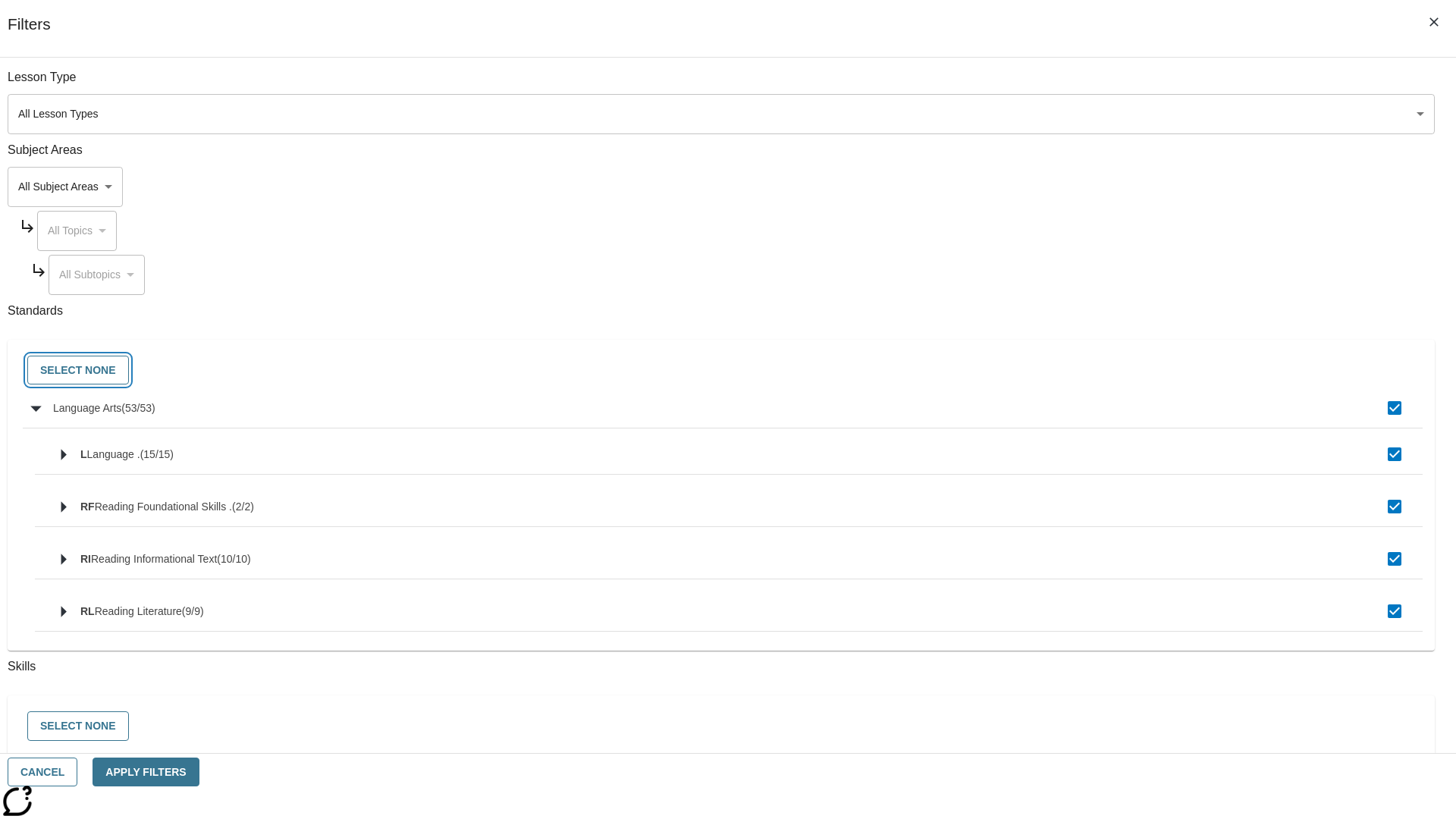
checkbox input "false"
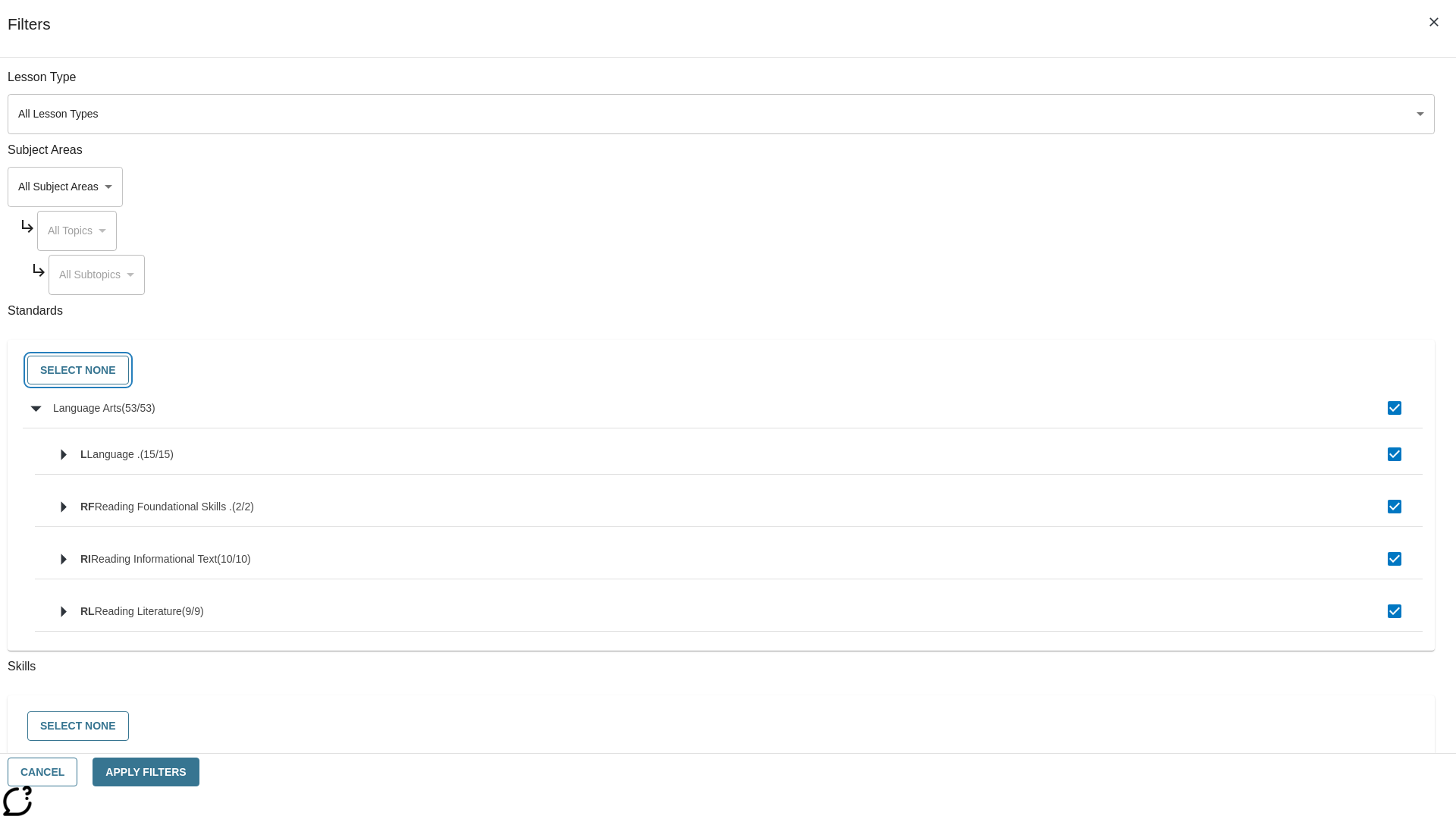
checkbox input "false"
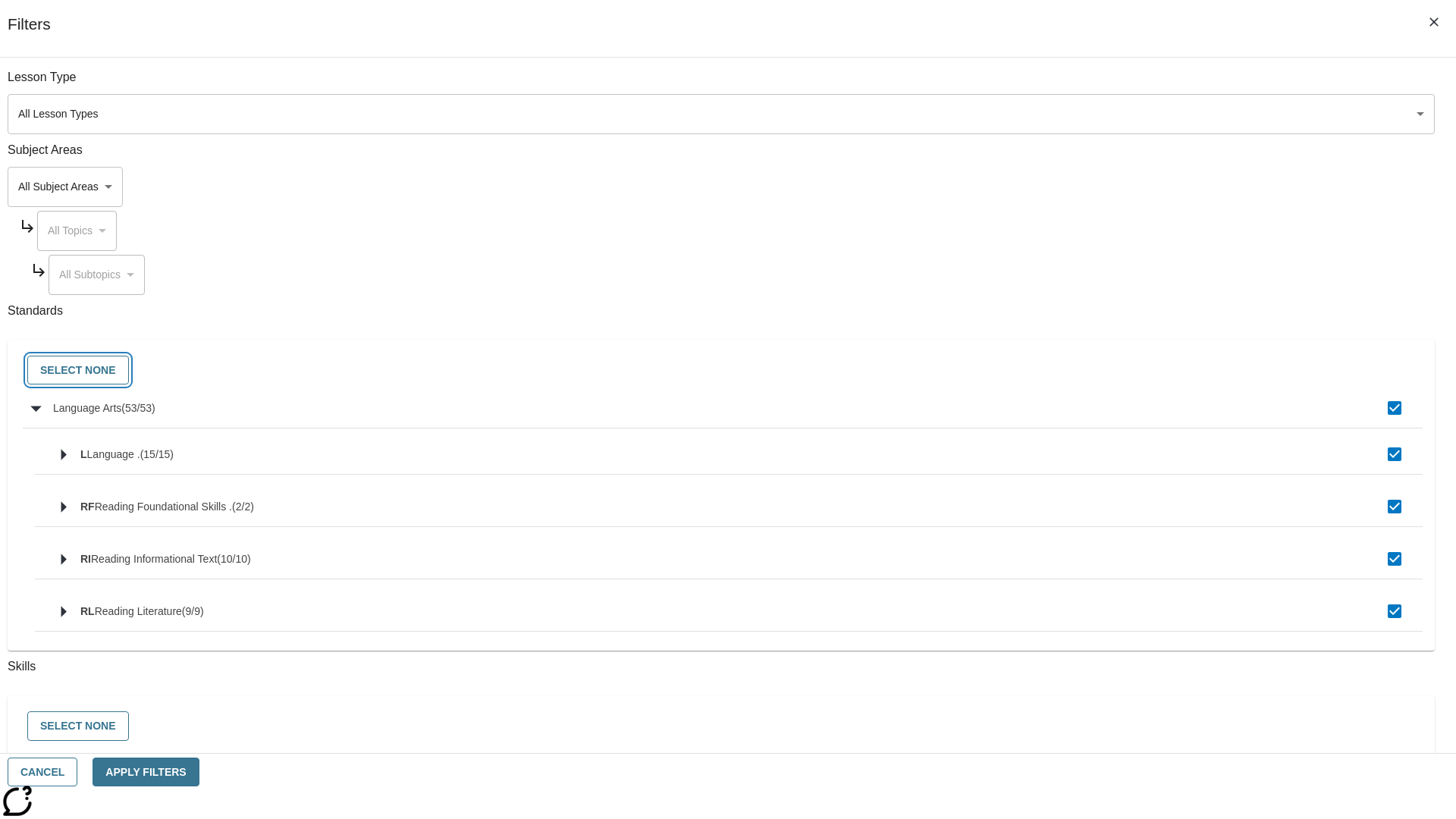
checkbox input "false"
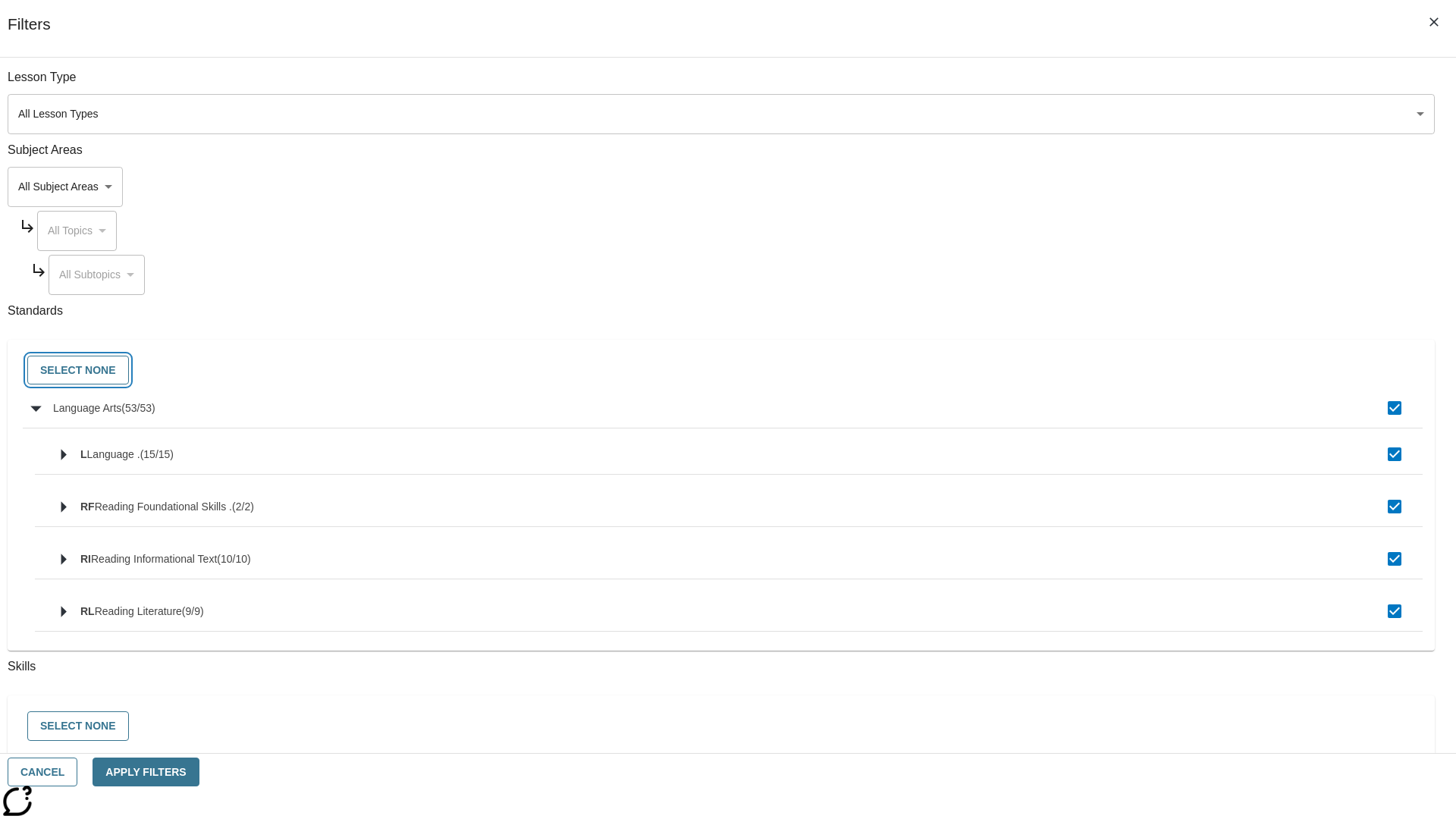
checkbox input "false"
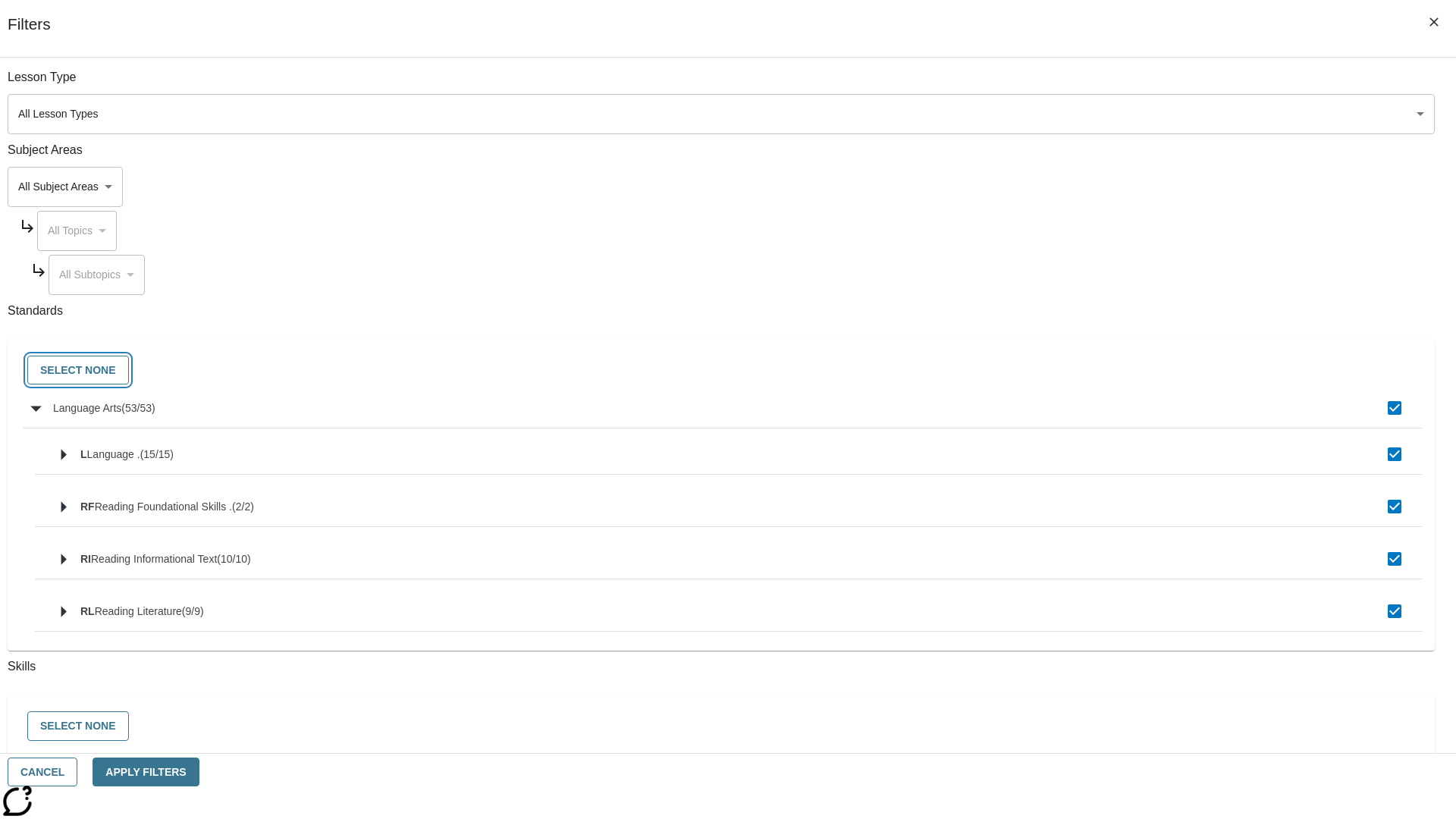
checkbox input "false"
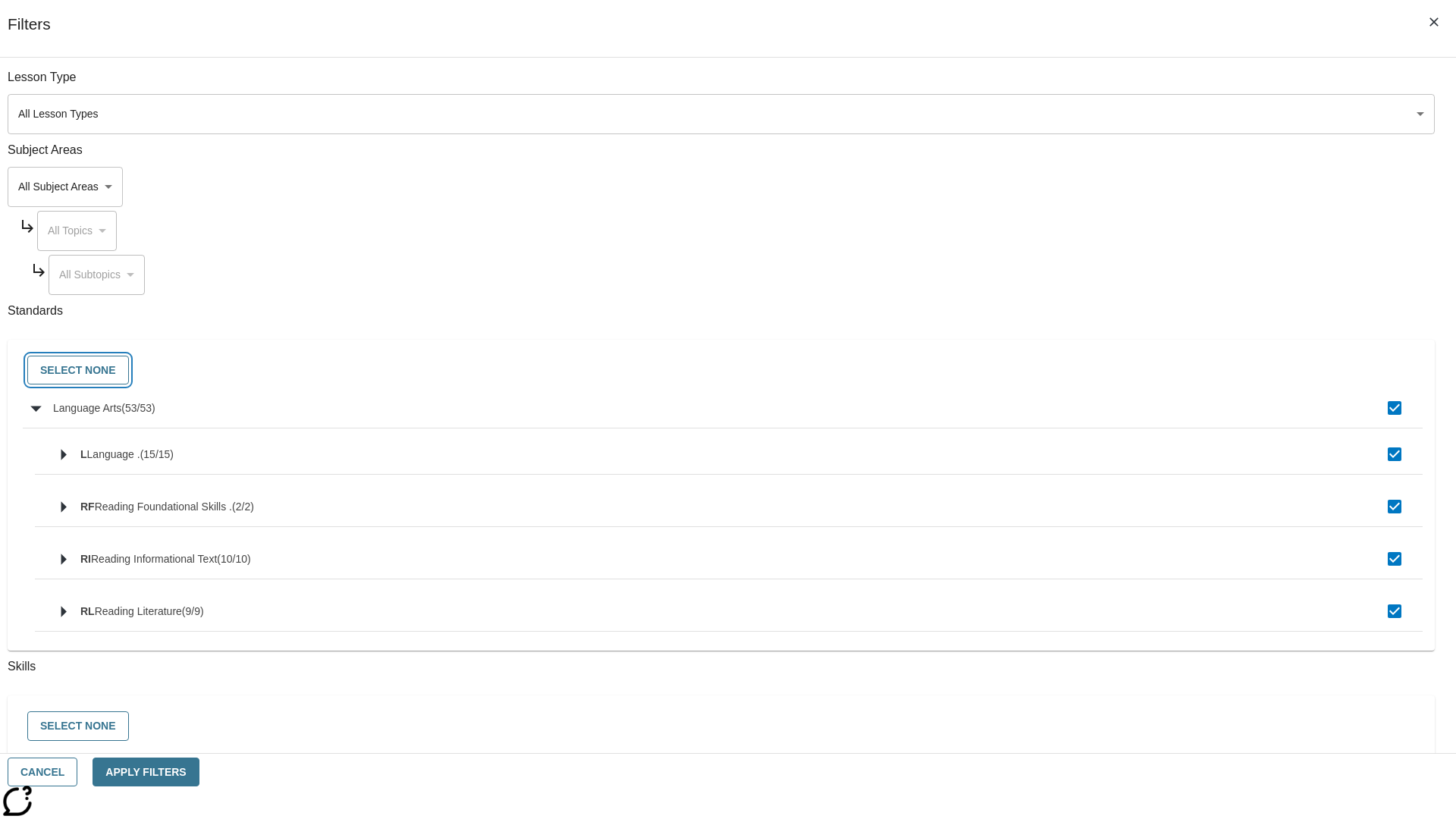
checkbox input "false"
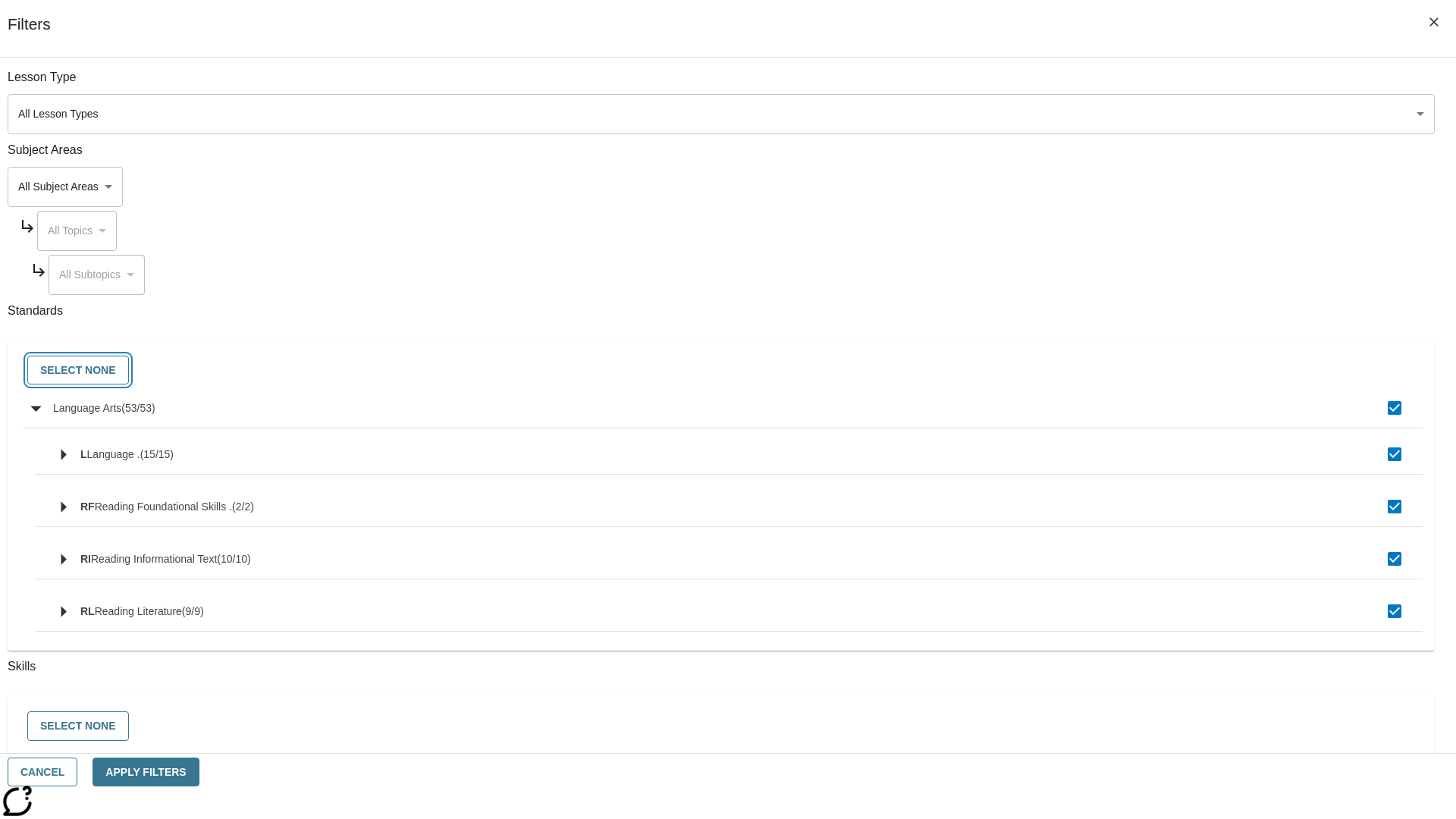
checkbox input "false"
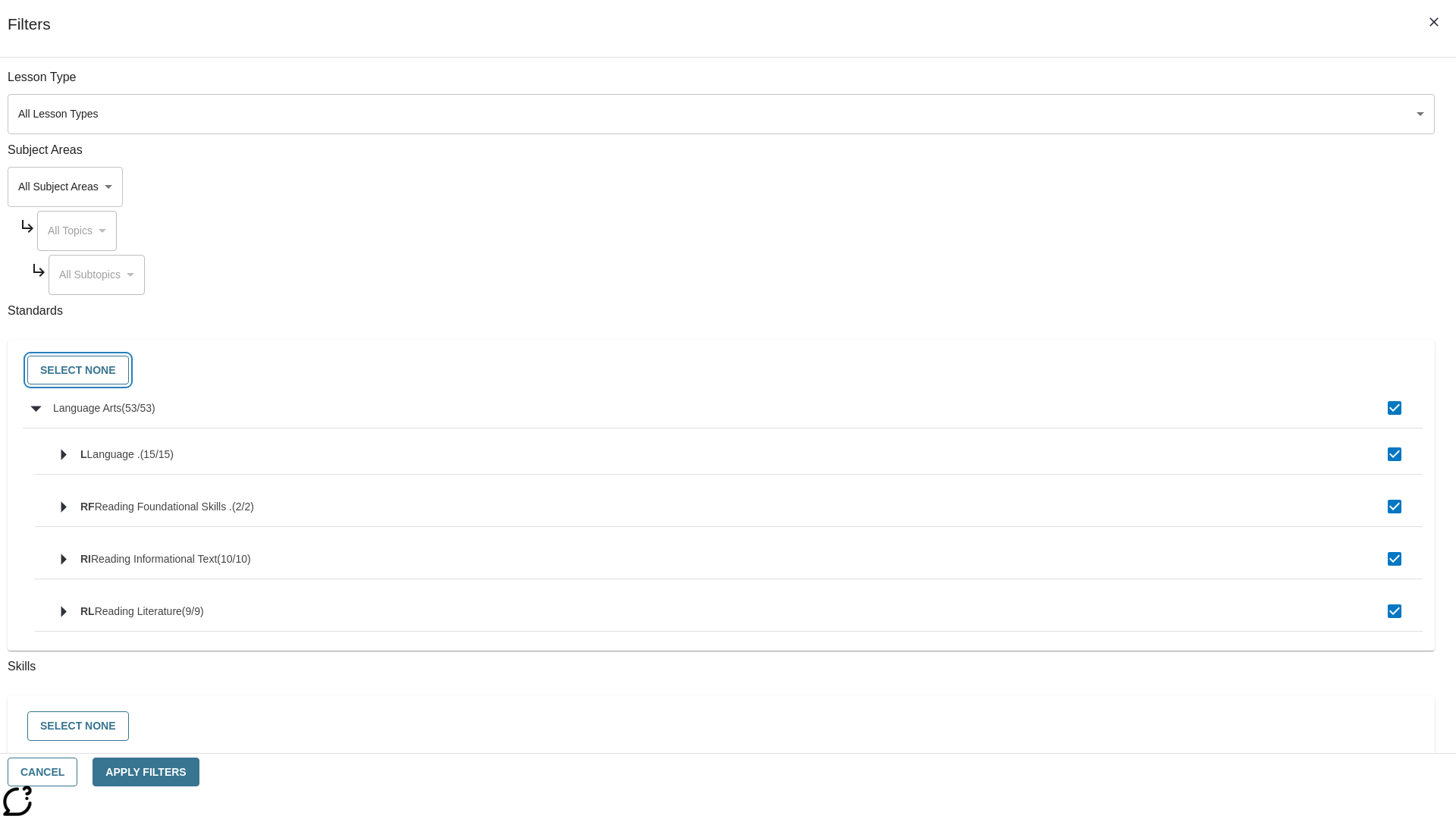
checkbox input "false"
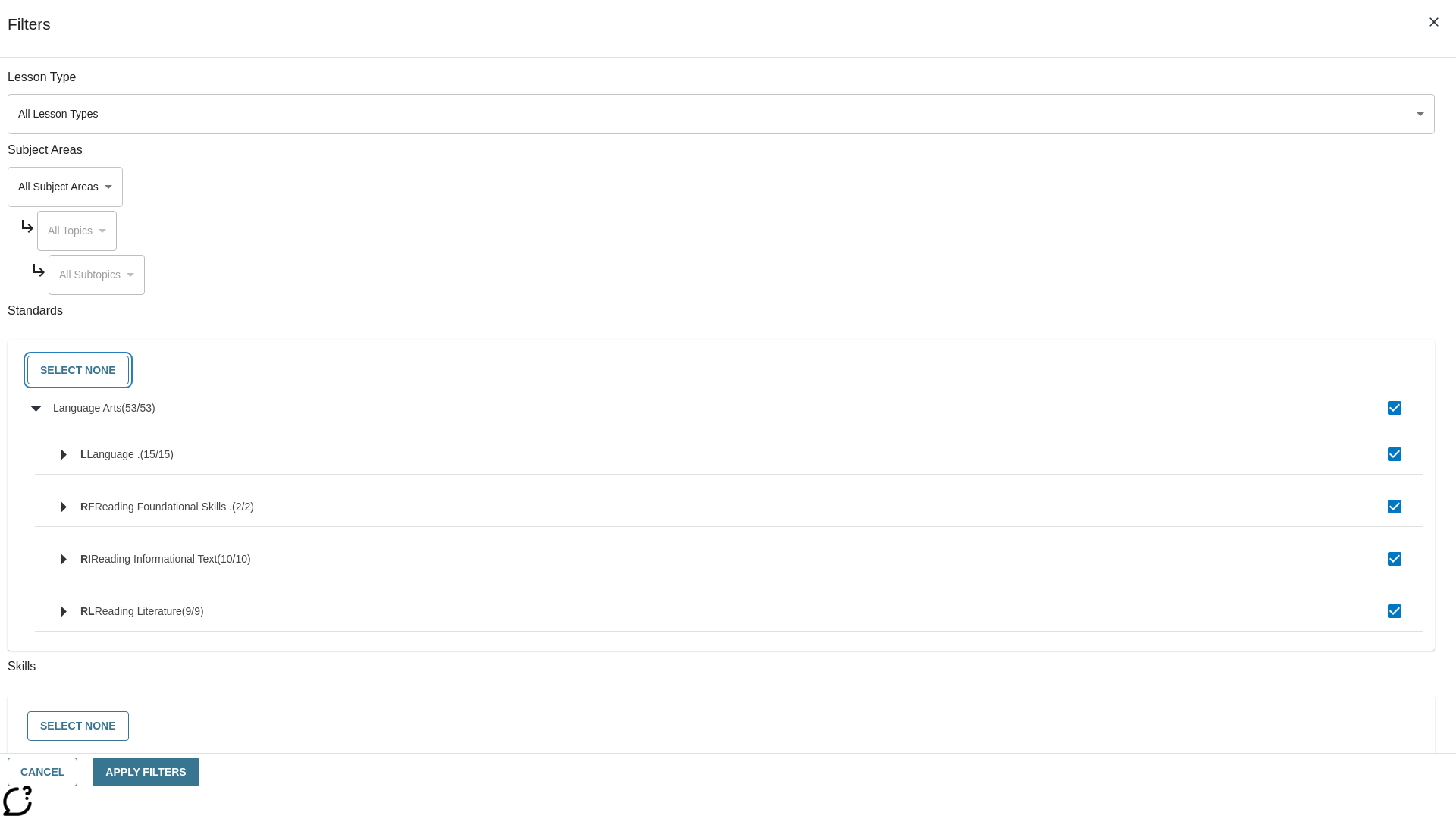
checkbox input "false"
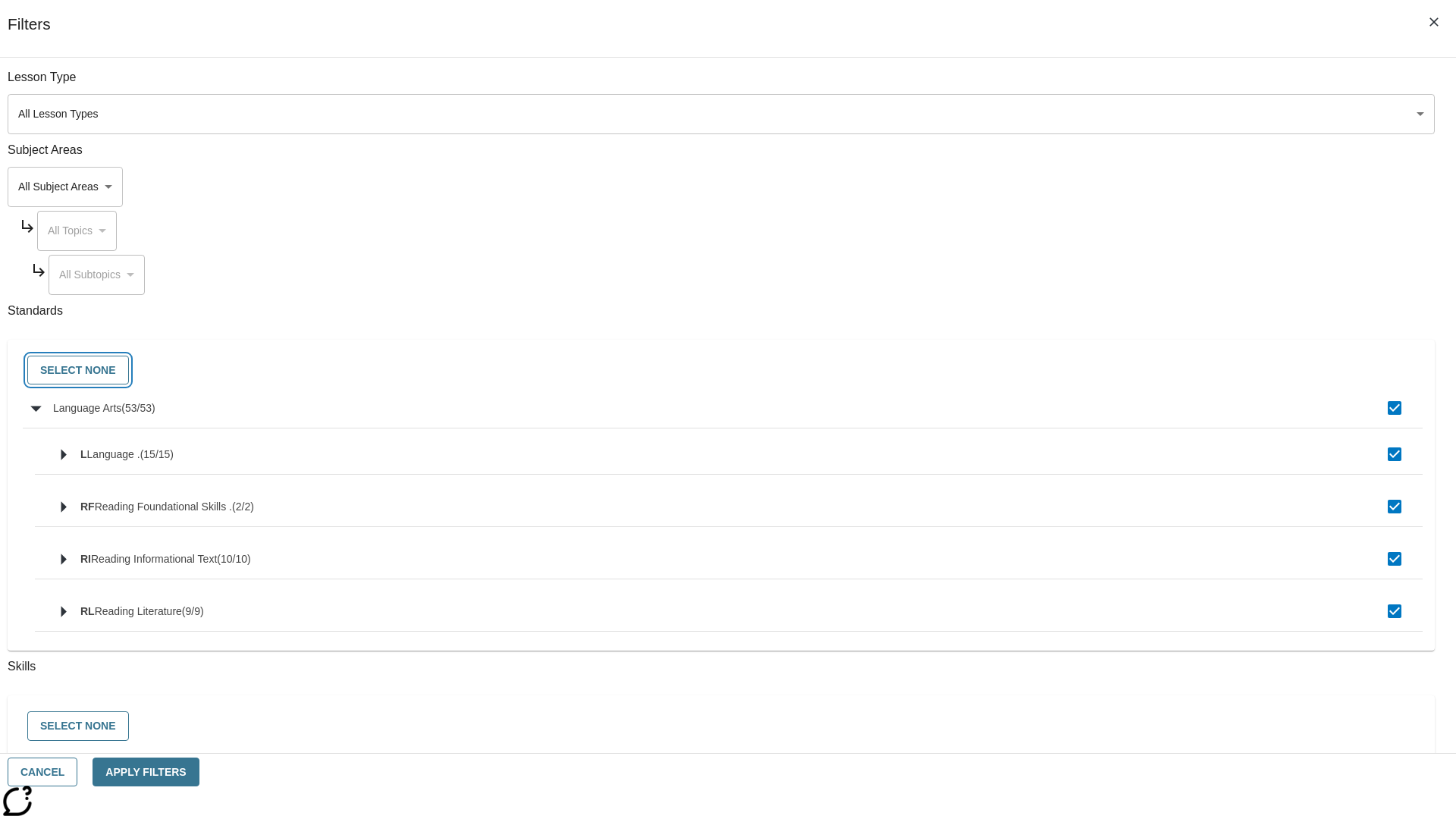
checkbox input "false"
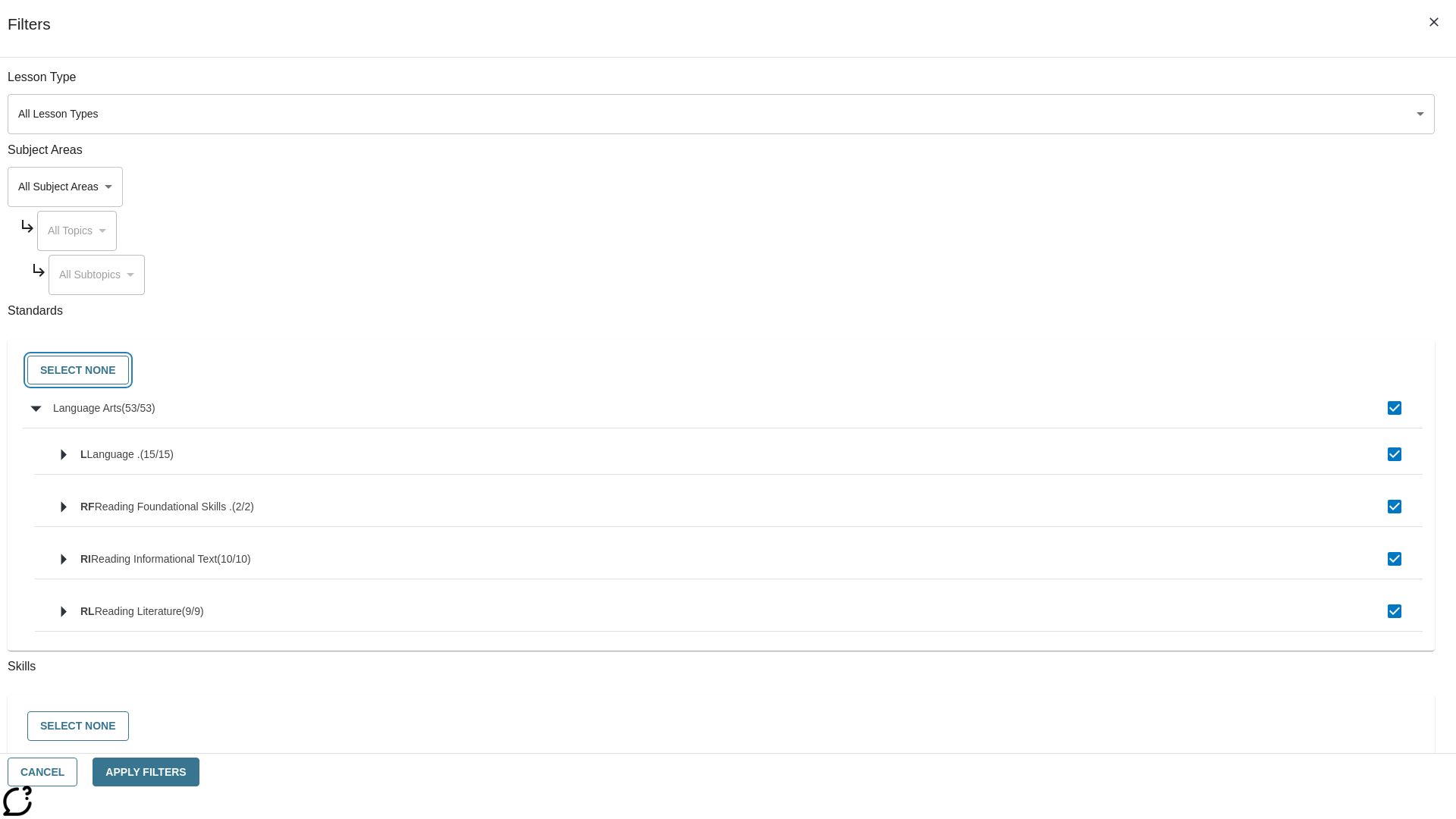
checkbox input "false"
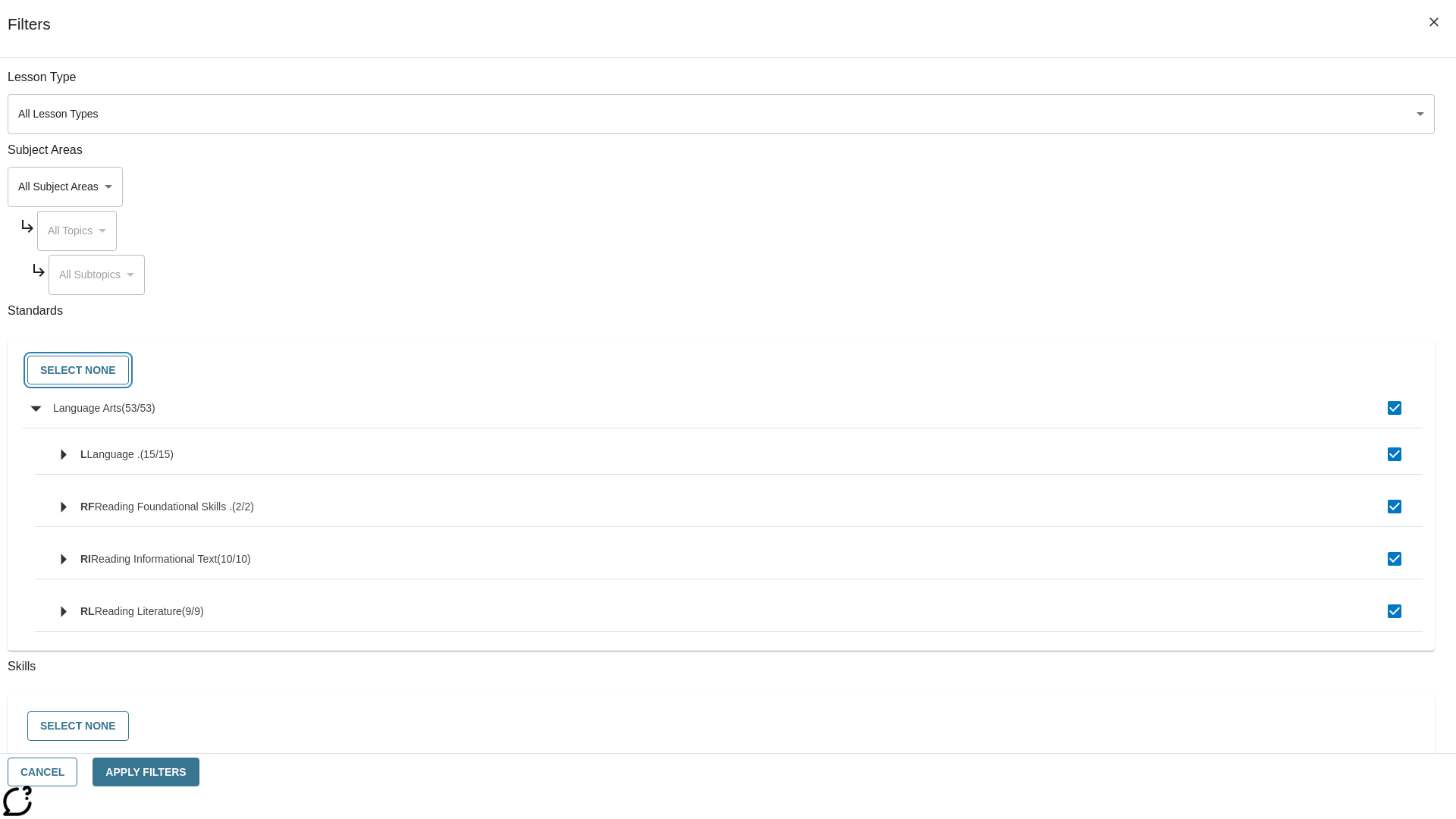
checkbox input "false"
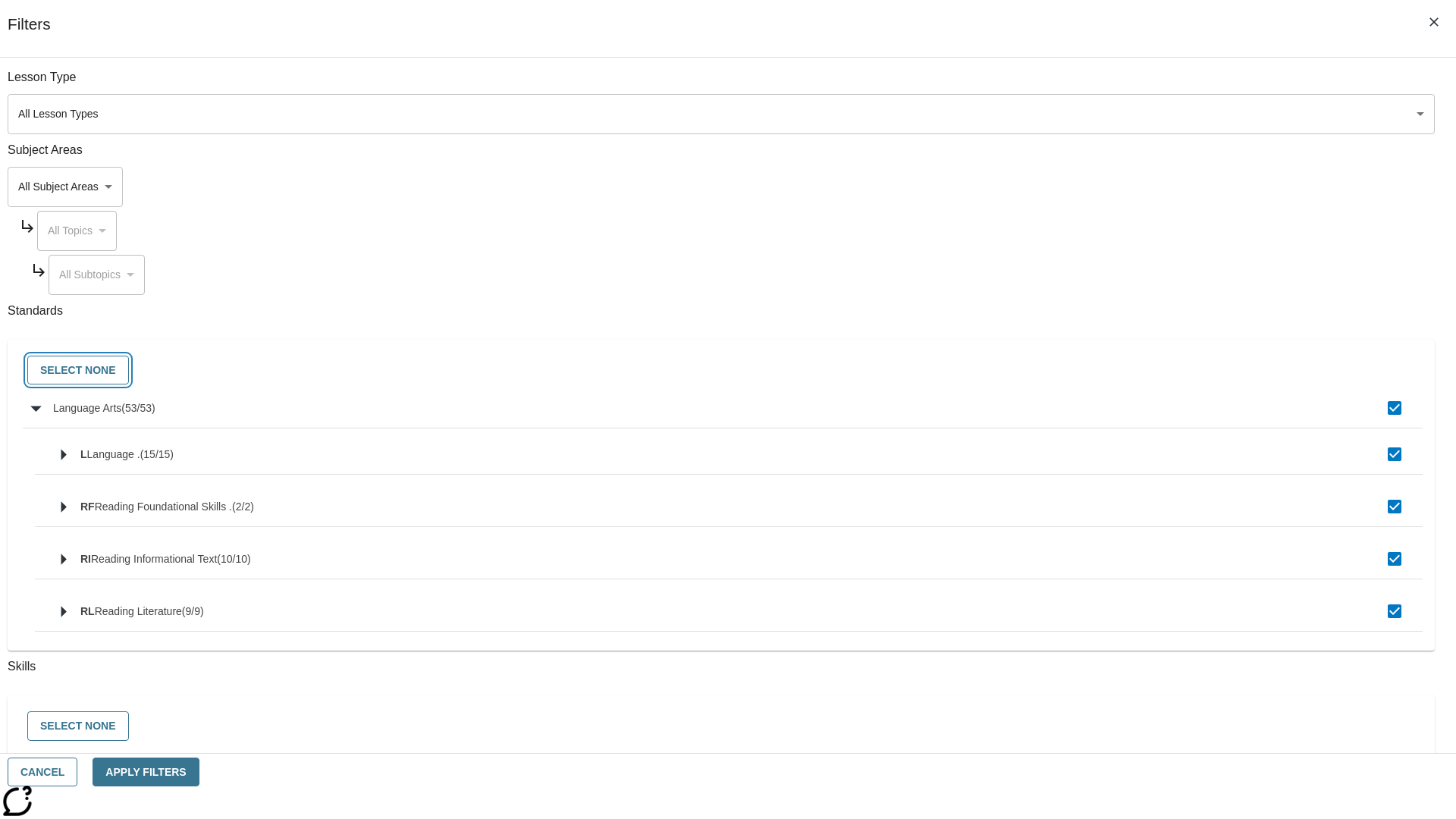
checkbox input "false"
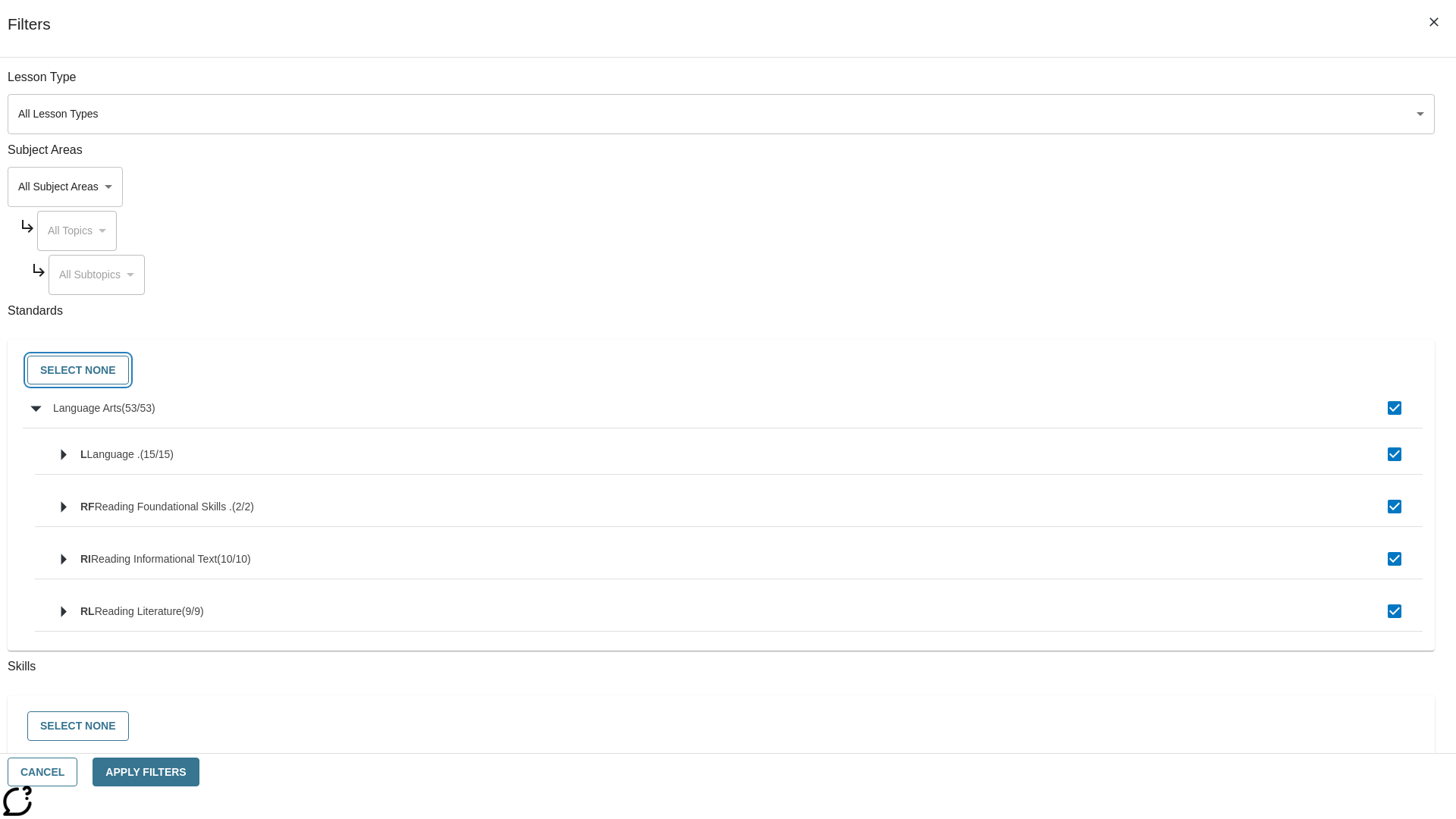
checkbox input "false"
click at [78, 772] on button "Cancel" at bounding box center [42, 772] width 69 height 30
click at [109, 20] on icon "Home" at bounding box center [116, 21] width 101 height 31
